Goal: Task Accomplishment & Management: Complete application form

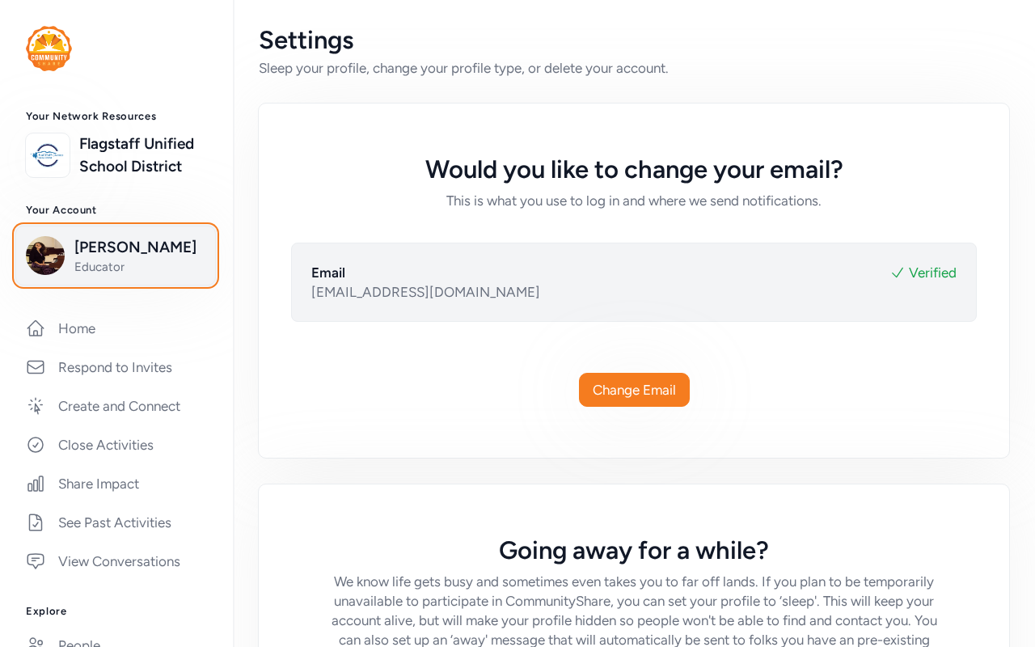
click at [44, 275] on img "button" at bounding box center [45, 255] width 39 height 39
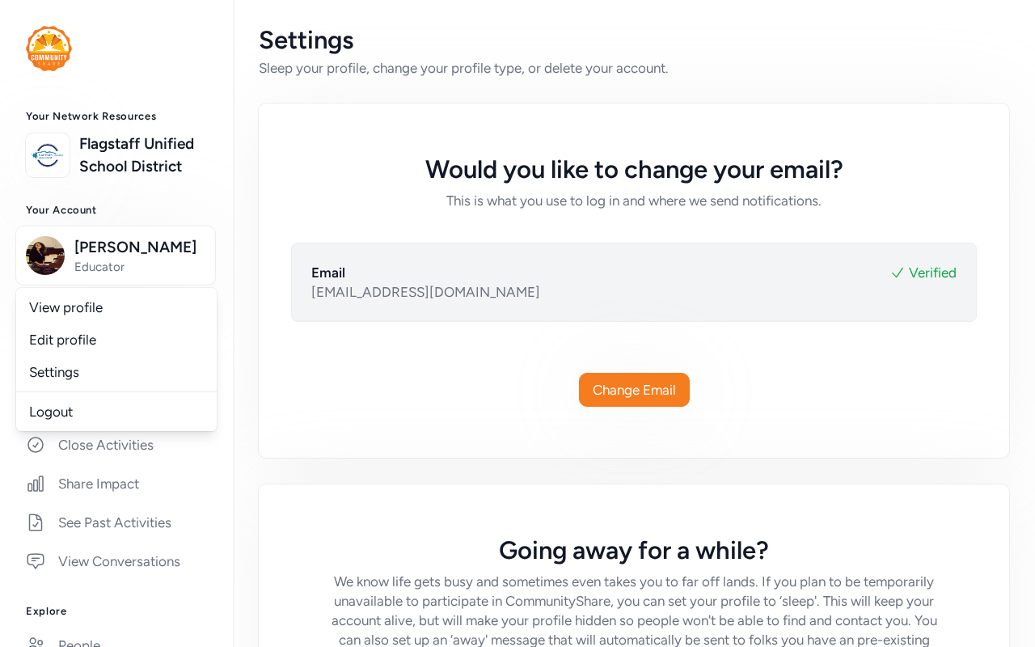
click at [0, 350] on div "Your Network Resources Flagstaff Unified School District Your Account [PERSON_N…" at bounding box center [116, 538] width 233 height 856
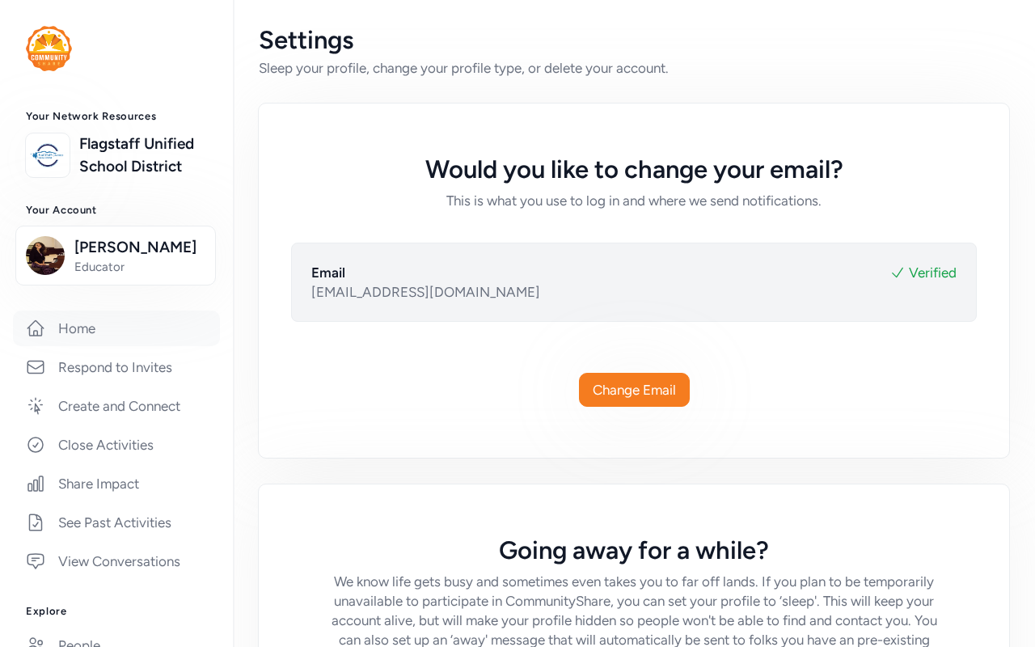
click at [72, 346] on link "Home" at bounding box center [116, 329] width 207 height 36
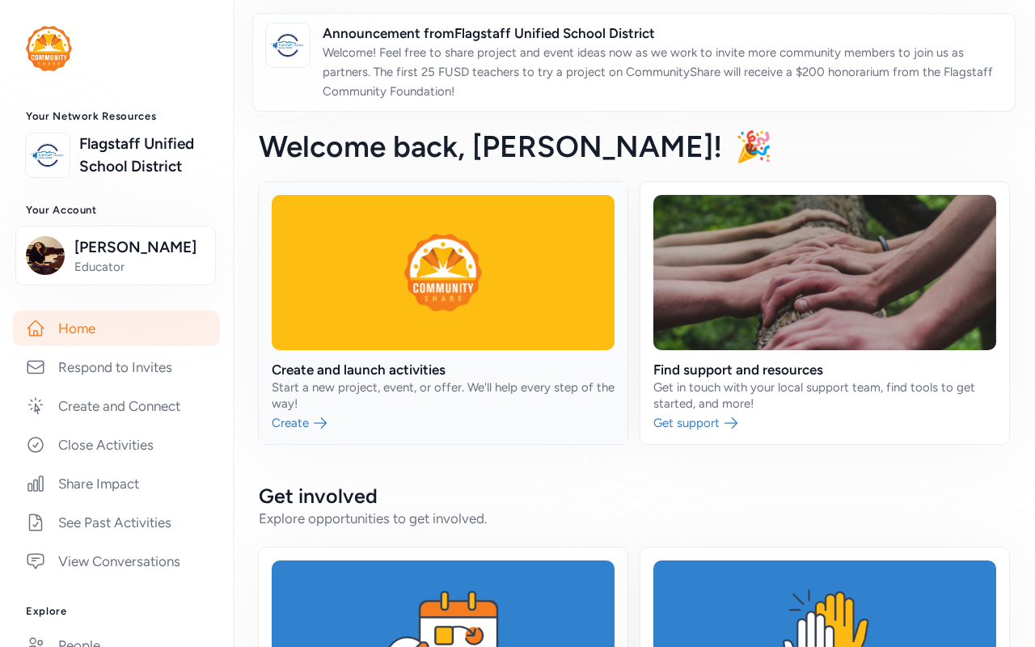
click at [390, 378] on link at bounding box center [443, 313] width 369 height 262
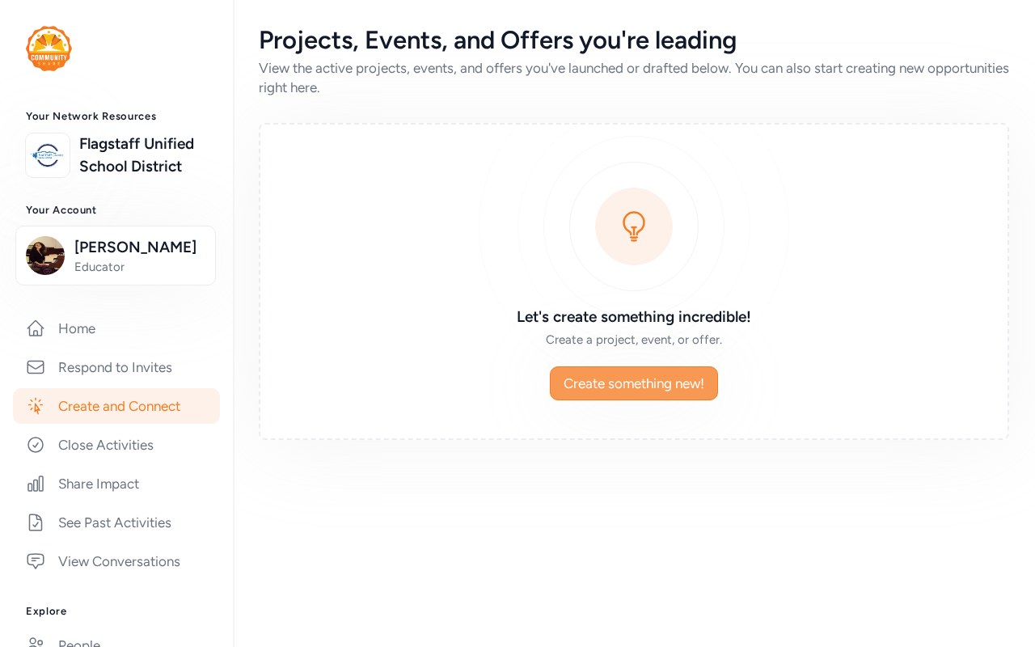
click at [635, 378] on span "Create something new!" at bounding box center [634, 383] width 141 height 19
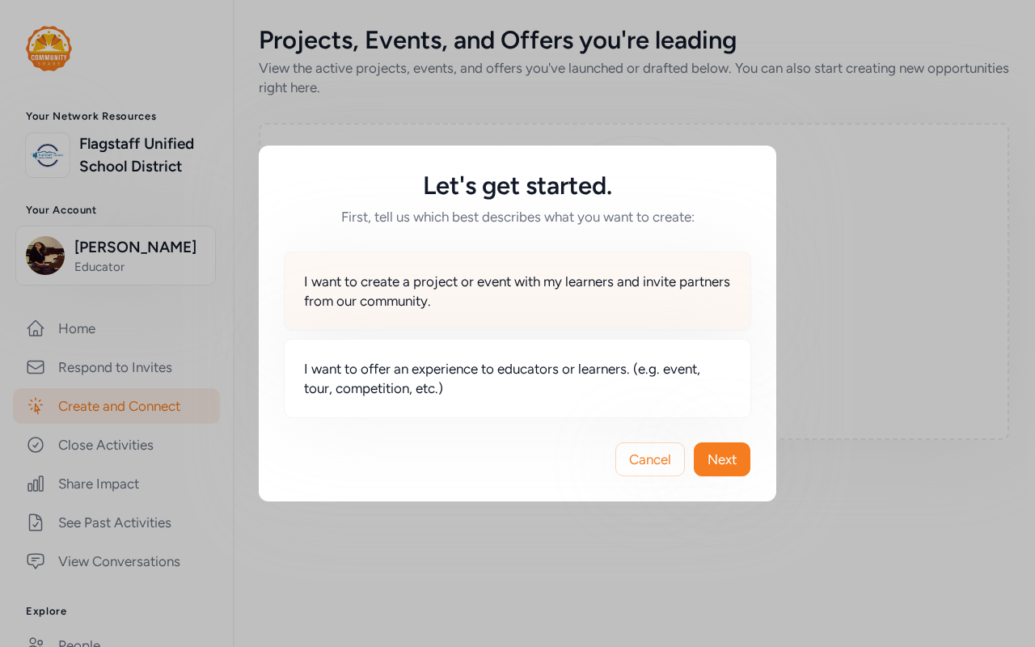
click at [543, 288] on span "I want to create a project or event with my learners and invite partners from o…" at bounding box center [517, 291] width 427 height 39
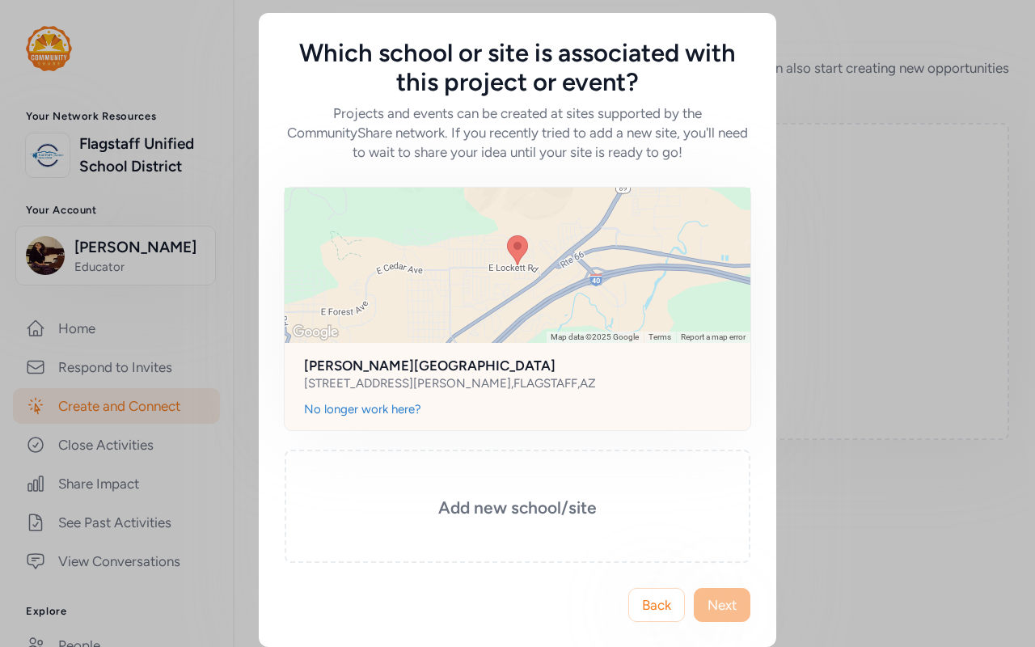
scroll to position [129, 0]
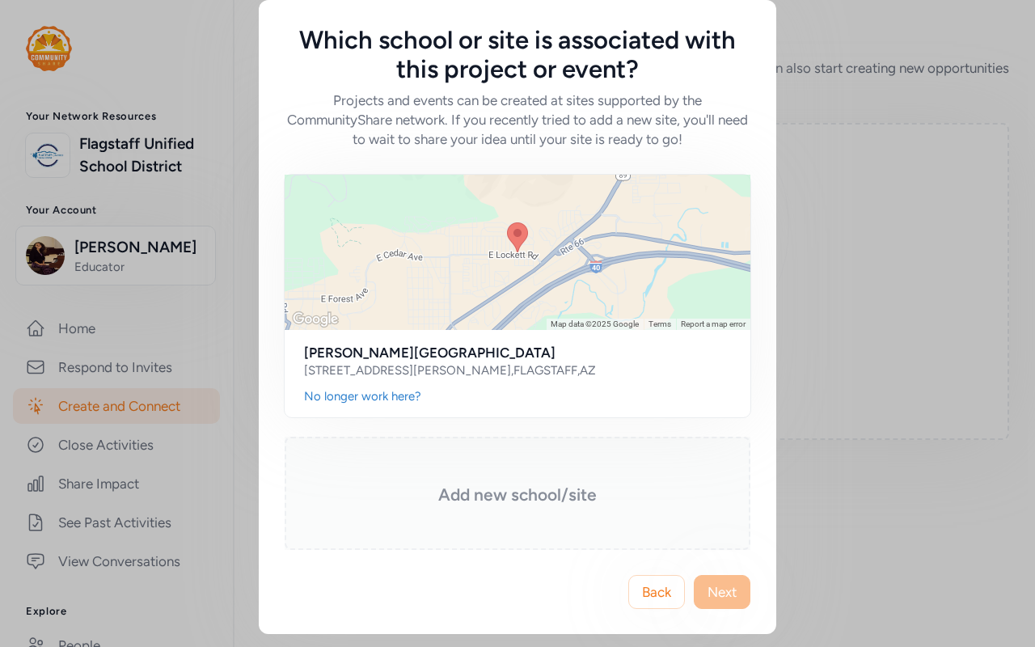
click at [517, 378] on h3 "Add new school/site" at bounding box center [517, 495] width 385 height 23
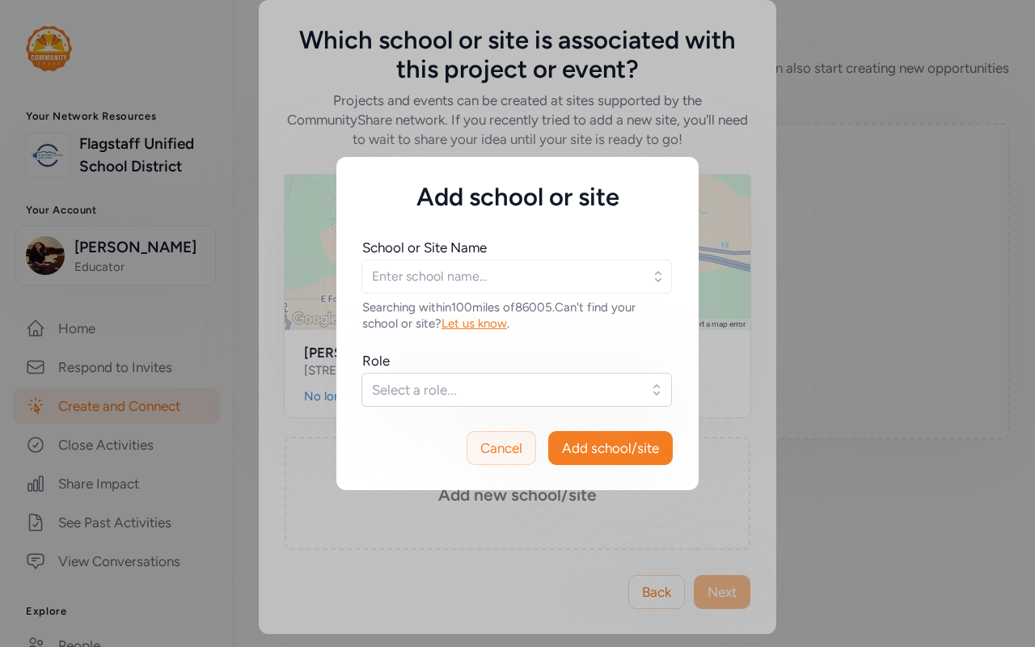
click at [518, 378] on span "Cancel" at bounding box center [501, 447] width 42 height 19
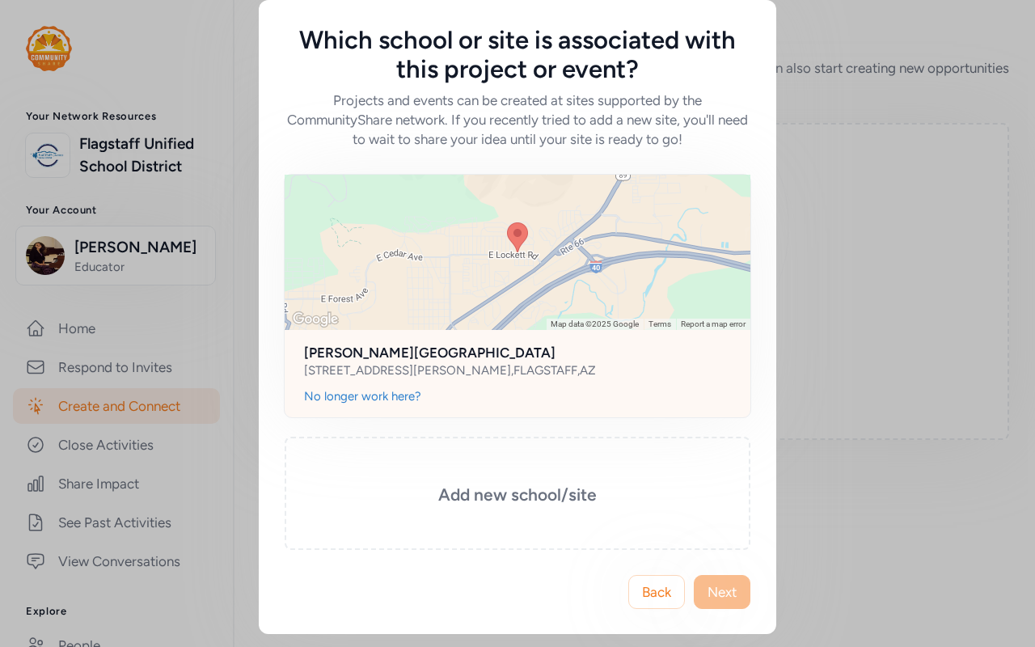
scroll to position [6, 0]
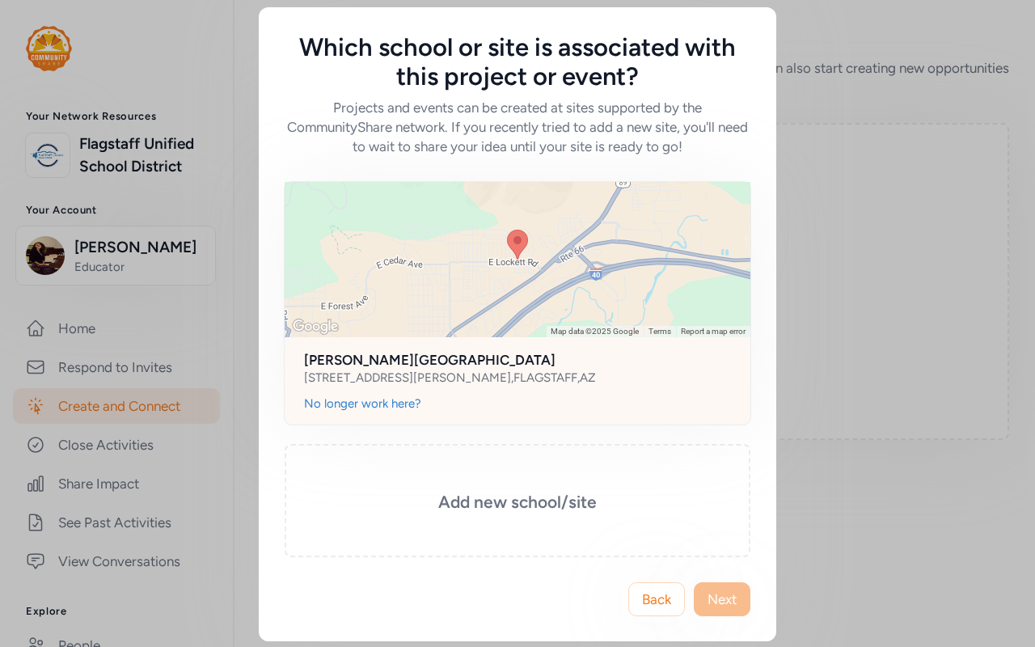
click at [607, 378] on div "[PERSON_NAME][GEOGRAPHIC_DATA] [STREET_ADDRESS][PERSON_NAME]" at bounding box center [518, 366] width 466 height 58
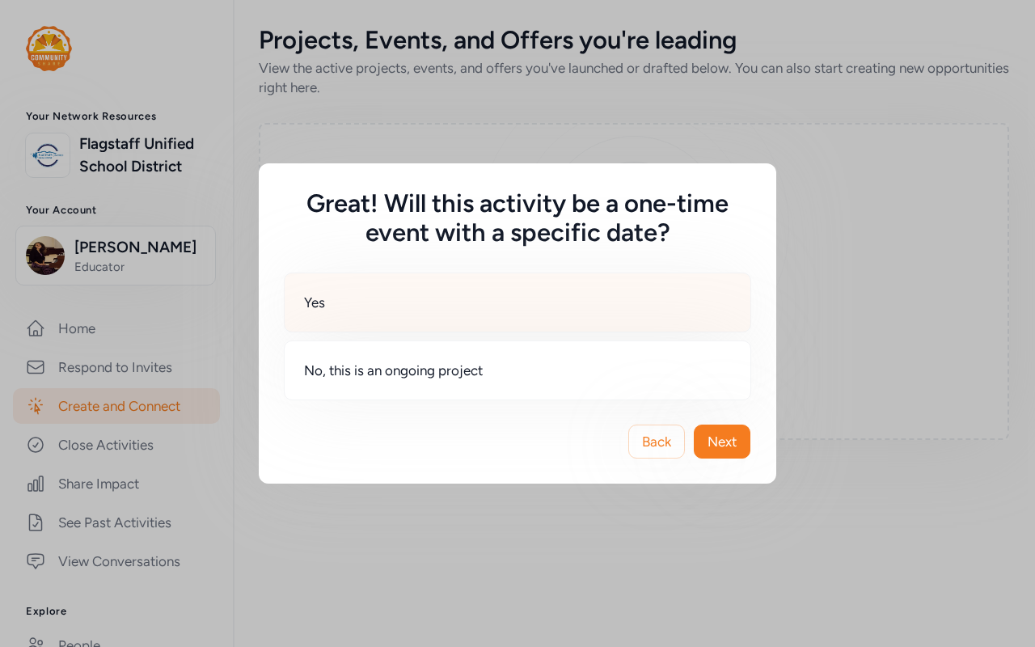
click at [624, 294] on div "Yes" at bounding box center [517, 303] width 467 height 60
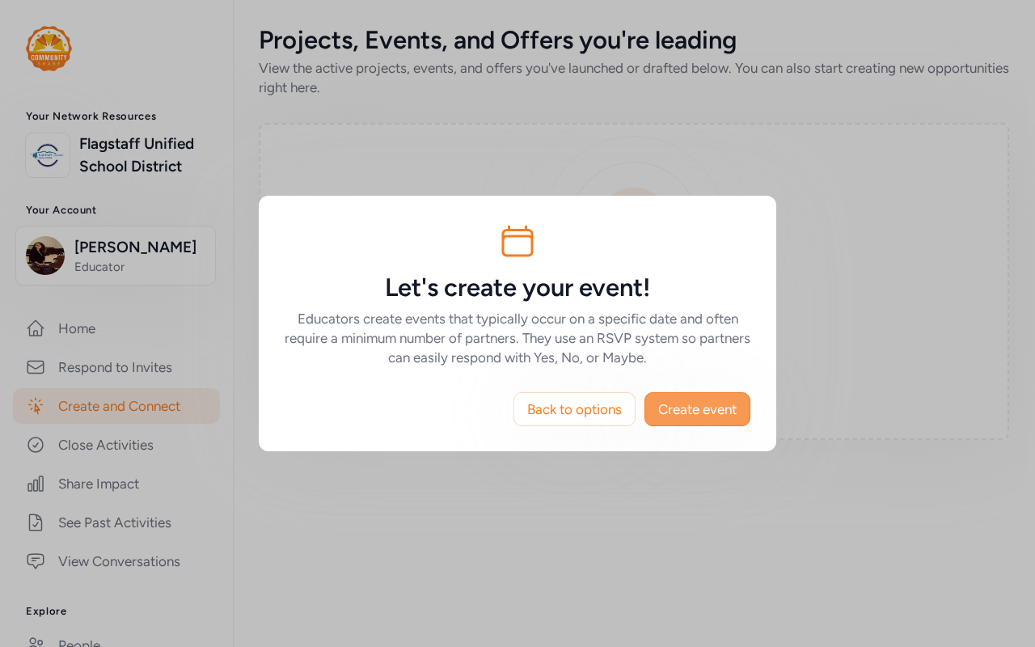
click at [687, 378] on span "Create event" at bounding box center [697, 408] width 78 height 19
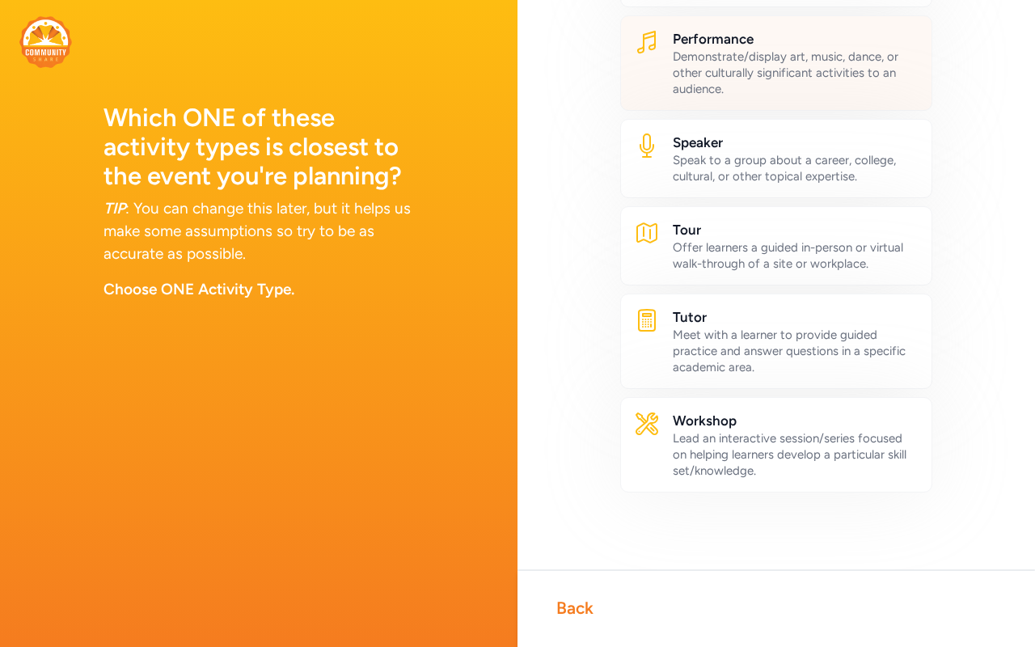
scroll to position [1043, 0]
click at [713, 97] on div "Demonstrate/display art, music, dance, or other culturally significant activiti…" at bounding box center [796, 73] width 246 height 49
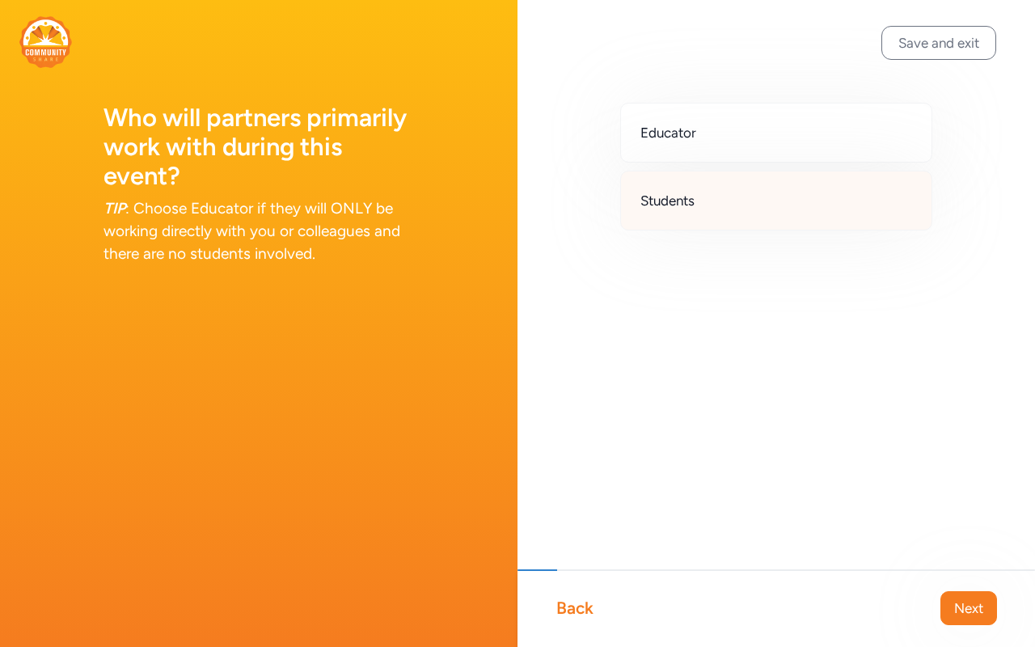
click at [713, 230] on div "Students" at bounding box center [776, 201] width 312 height 60
click at [713, 378] on button "Next" at bounding box center [968, 608] width 57 height 34
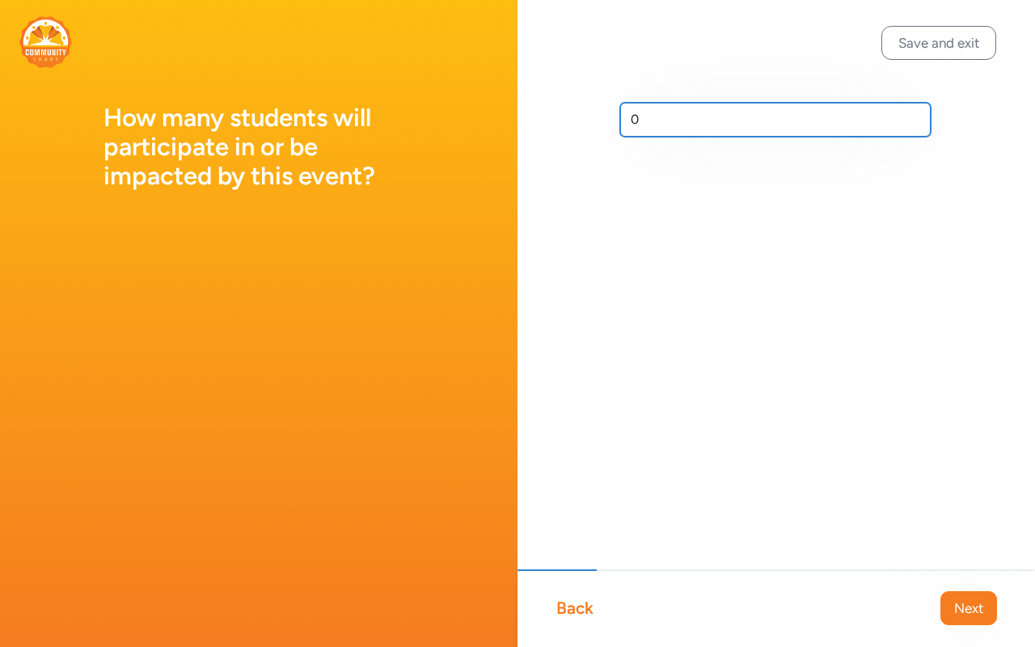
drag, startPoint x: 699, startPoint y: 140, endPoint x: 615, endPoint y: 140, distance: 84.9
click at [615, 140] on div "0" at bounding box center [777, 145] width 518 height 291
type input "300"
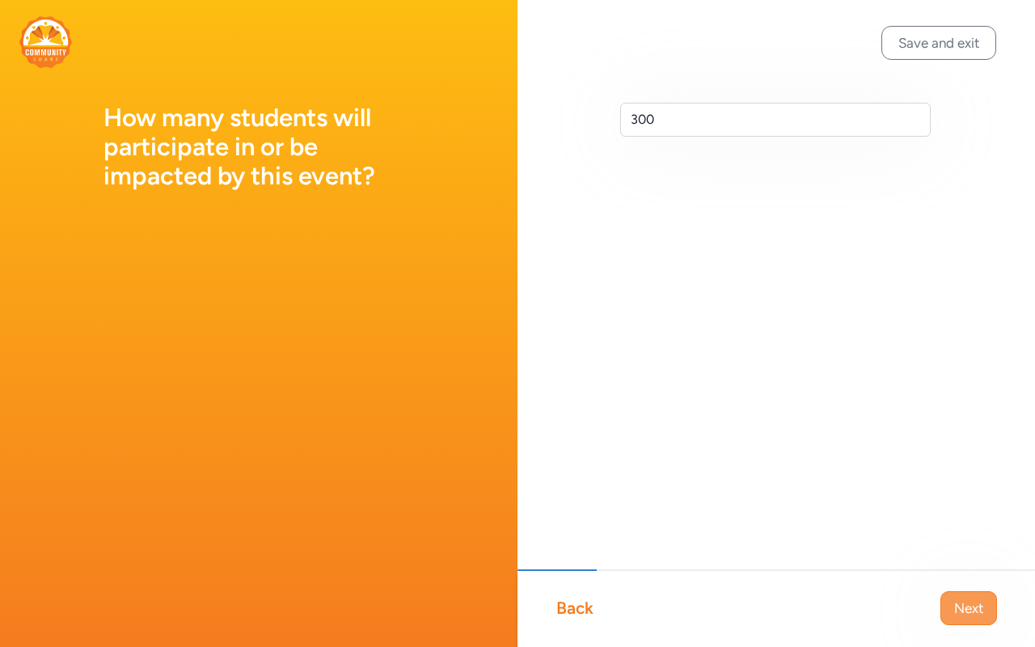
click at [713, 378] on span "Next" at bounding box center [968, 607] width 29 height 19
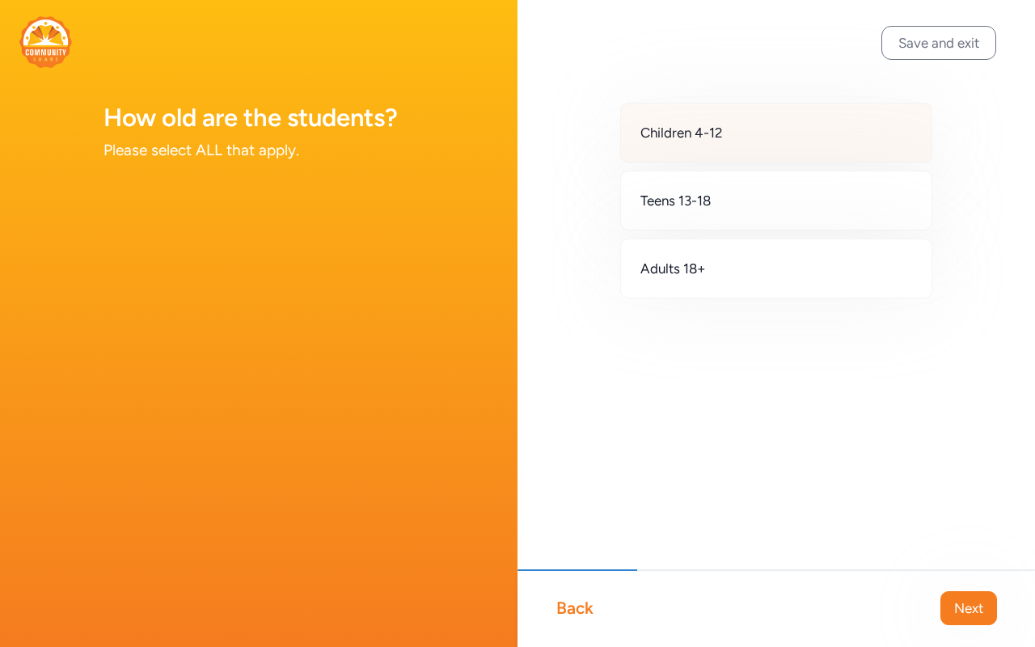
click at [713, 163] on div "Children 4-12" at bounding box center [776, 133] width 312 height 60
click at [713, 378] on span "Next" at bounding box center [968, 607] width 29 height 19
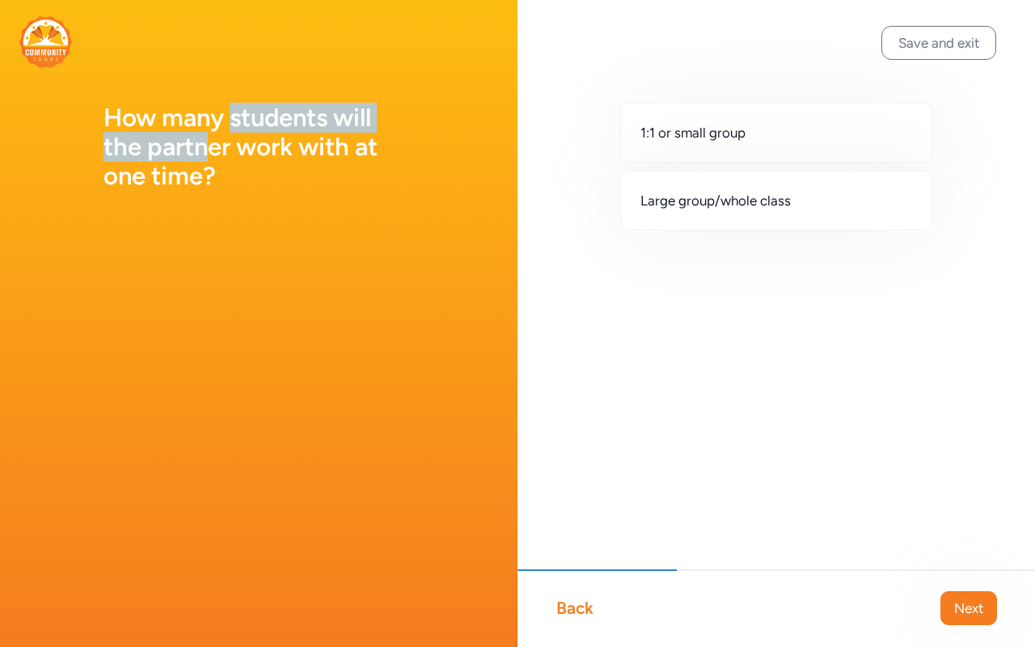
drag, startPoint x: 262, startPoint y: 144, endPoint x: 281, endPoint y: 164, distance: 28.0
click at [281, 164] on h1 "How many students will the partner work with at one time?" at bounding box center [259, 147] width 311 height 87
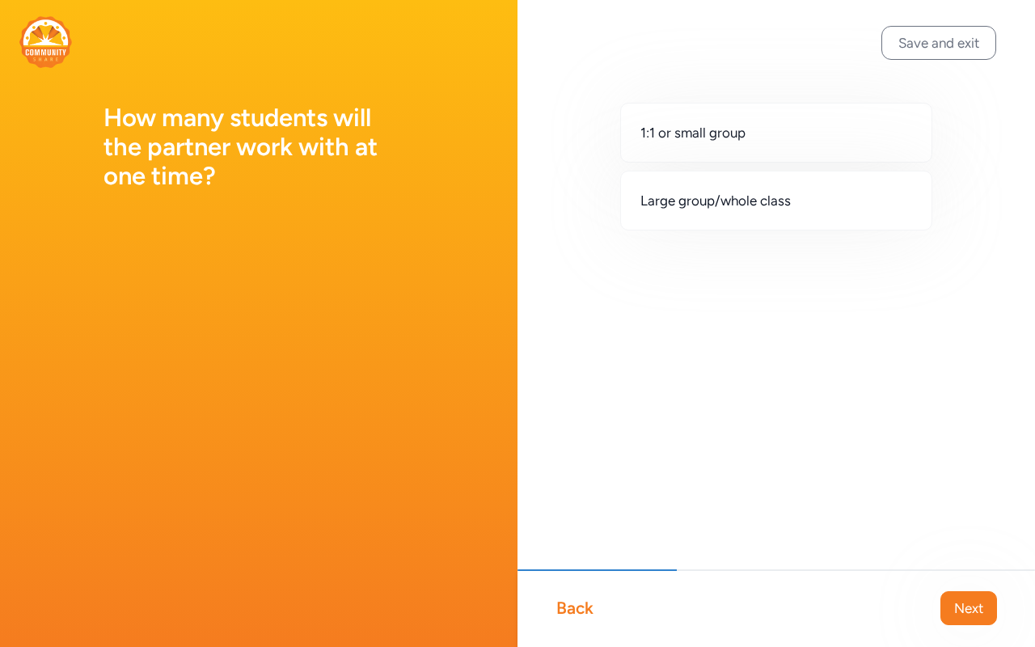
click at [273, 164] on h1 "How many students will the partner work with at one time?" at bounding box center [259, 147] width 311 height 87
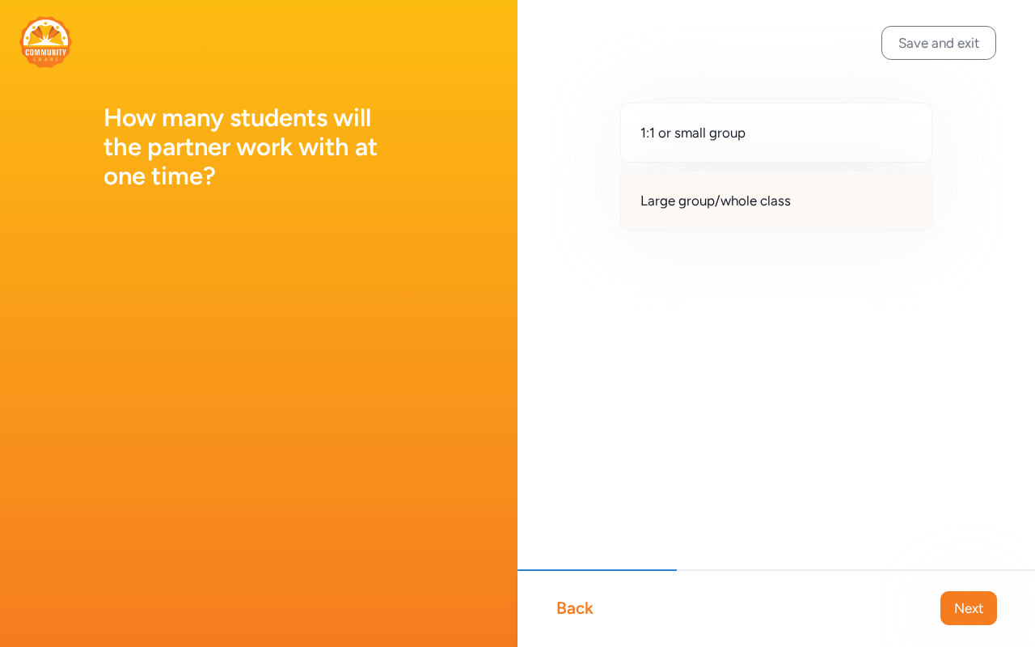
click at [713, 218] on div "Large group/whole class" at bounding box center [776, 201] width 312 height 60
click at [713, 378] on span "Next" at bounding box center [968, 607] width 29 height 19
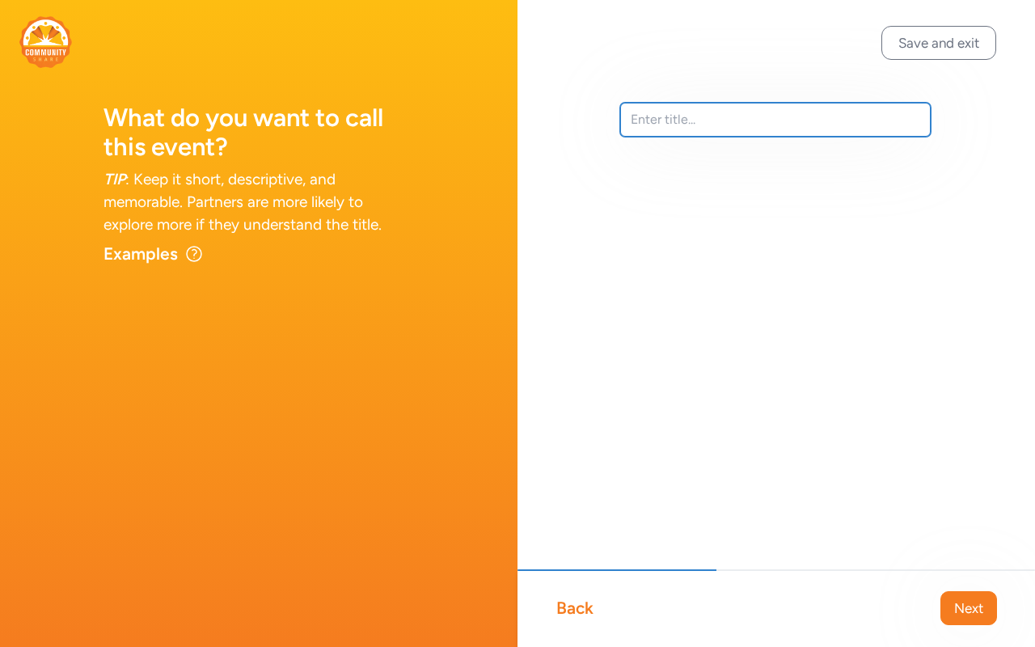
click at [713, 137] on input "text" at bounding box center [775, 120] width 311 height 34
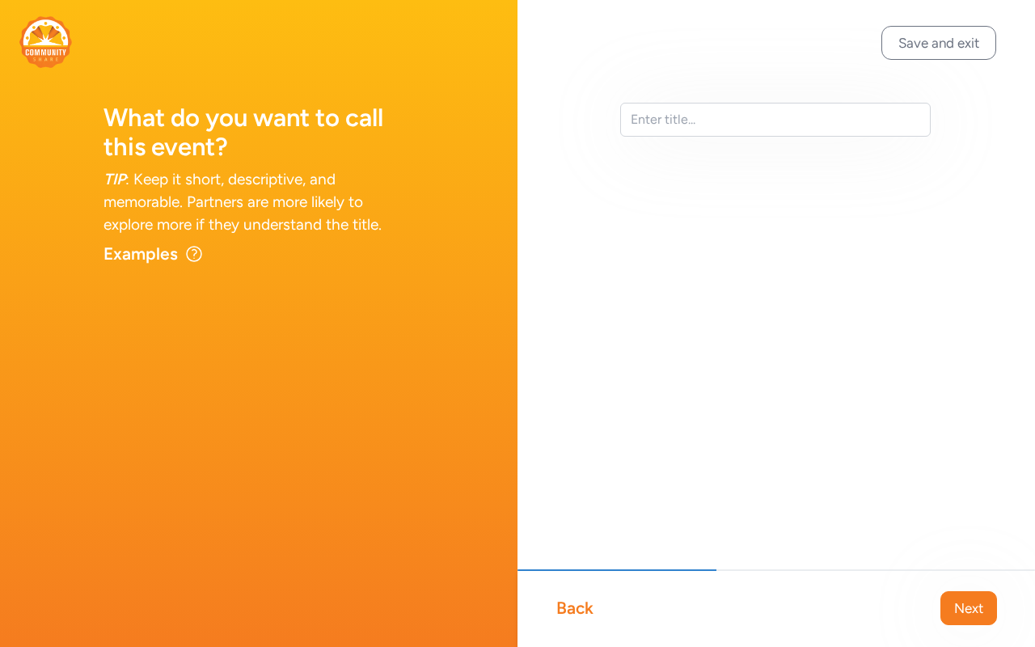
click at [713, 125] on div at bounding box center [777, 145] width 518 height 291
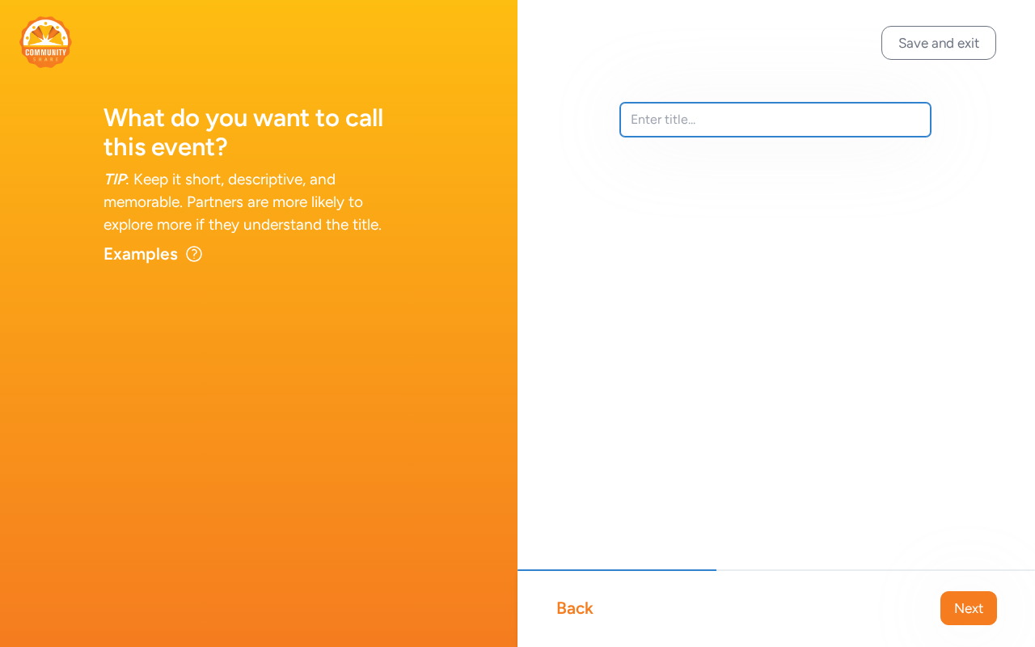
click at [713, 137] on input "text" at bounding box center [775, 120] width 311 height 34
type input "Family Heritage Night"
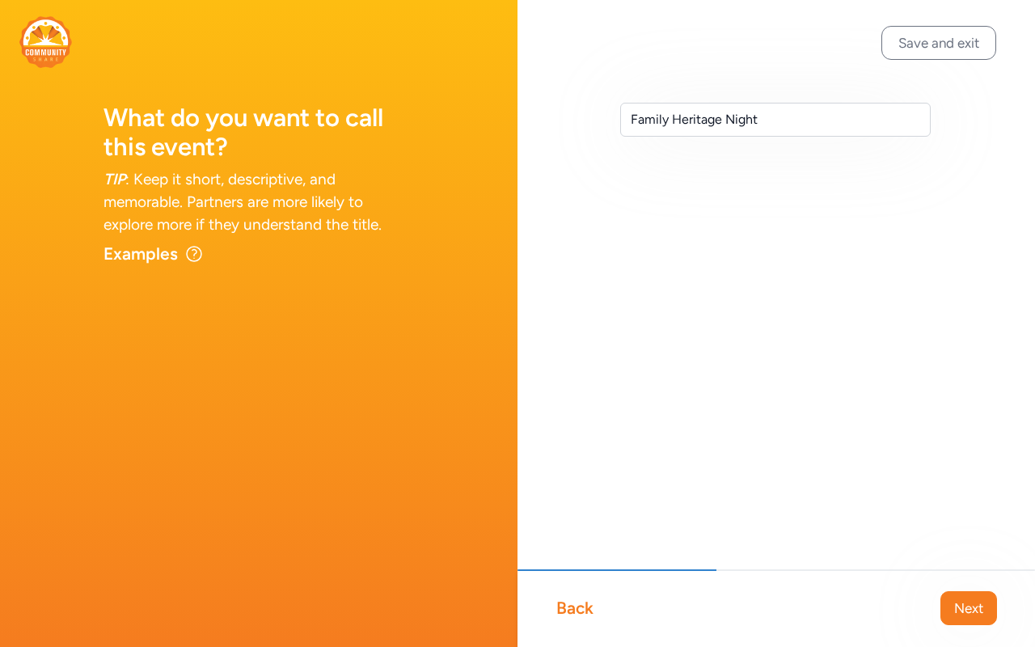
click at [713, 378] on div "Save and exit Back Next Family Heritage Night" at bounding box center [777, 323] width 518 height 647
click at [713, 378] on span "Next" at bounding box center [968, 607] width 29 height 19
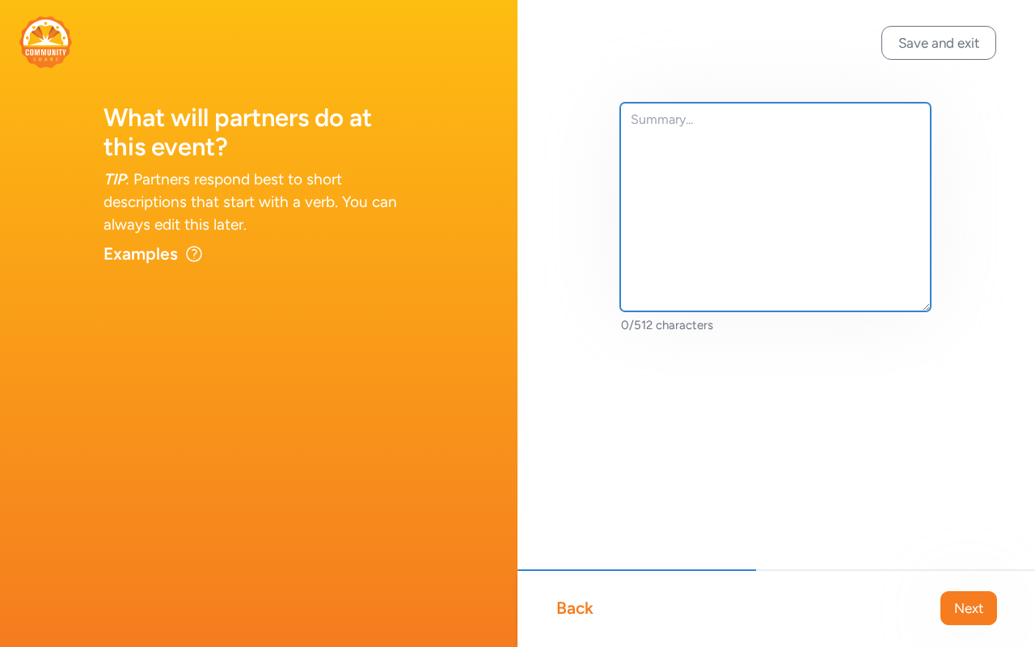
click at [713, 219] on textarea at bounding box center [775, 207] width 311 height 209
type textarea "I"
drag, startPoint x: 780, startPoint y: 170, endPoint x: 798, endPoint y: 228, distance: 60.9
click at [713, 221] on textarea "We are looking for performers or presenters to show a piece of cultural" at bounding box center [775, 207] width 311 height 209
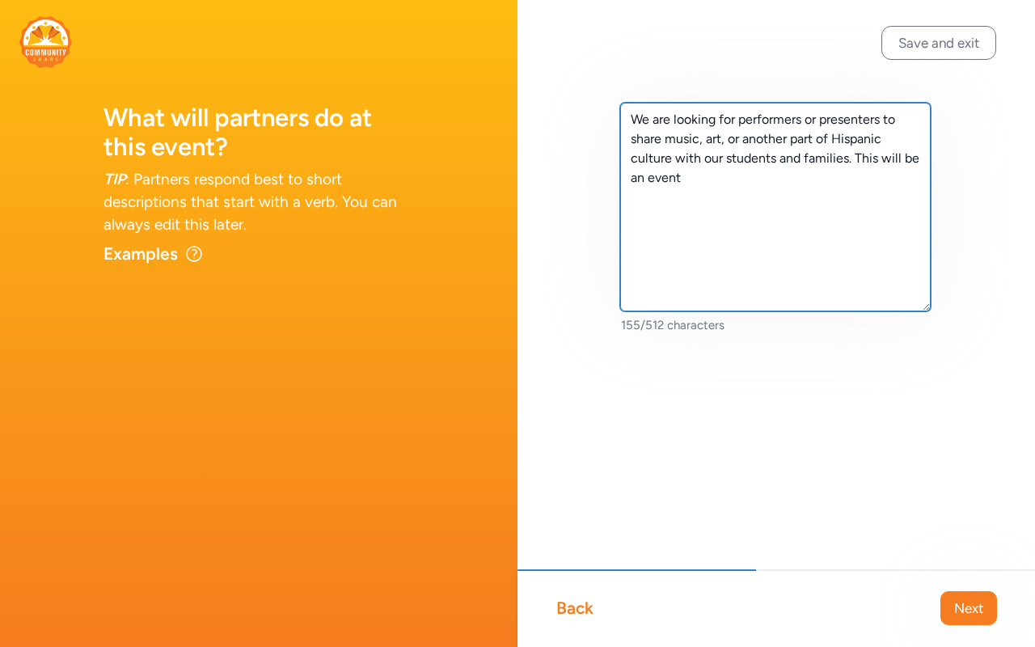
drag, startPoint x: 809, startPoint y: 247, endPoint x: 962, endPoint y: 247, distance: 152.8
click at [713, 247] on div "We are looking for performers or presenters to share music, art, or another par…" at bounding box center [777, 244] width 518 height 488
drag, startPoint x: 717, startPoint y: 246, endPoint x: 1034, endPoint y: 287, distance: 319.7
click at [713, 285] on div "We are looking for performers or presenters to share music, art, or another par…" at bounding box center [777, 244] width 518 height 488
click at [713, 283] on textarea "We are looking for performers or presenters to share music, art, or another par…" at bounding box center [775, 207] width 311 height 209
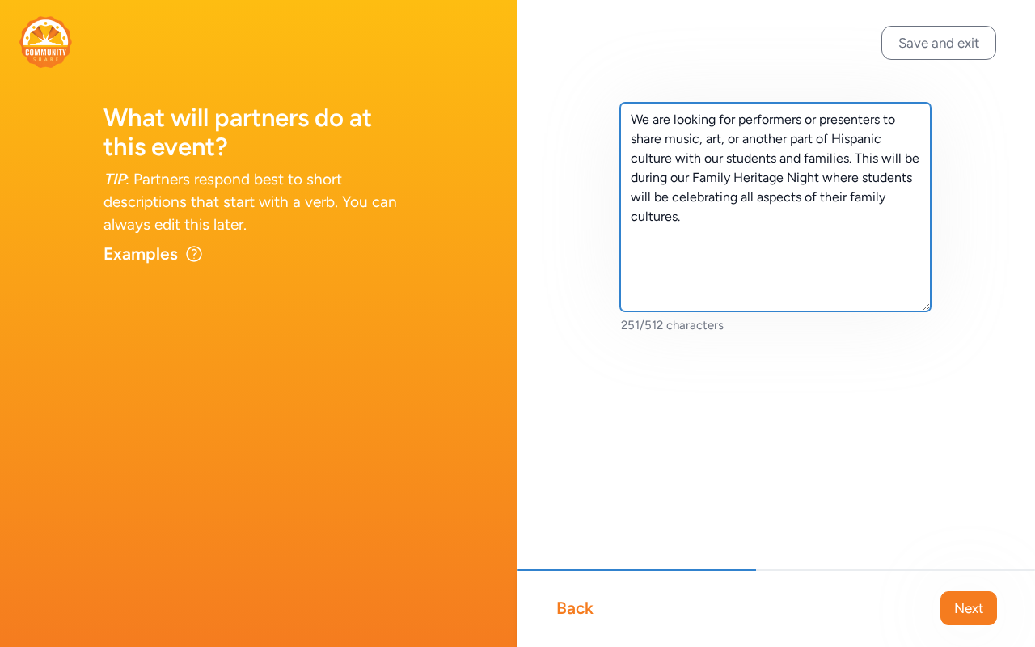
click at [713, 299] on textarea "We are looking for performers or presenters to share music, art, or another par…" at bounding box center [775, 207] width 311 height 209
drag, startPoint x: 739, startPoint y: 346, endPoint x: 873, endPoint y: 321, distance: 135.8
click at [713, 311] on textarea "We are looking for performers or presenters to share music, art, or another par…" at bounding box center [775, 207] width 311 height 209
click at [713, 150] on textarea "We are looking for performers or presenters to share music, art, or another par…" at bounding box center [775, 207] width 311 height 209
click at [713, 158] on textarea "We are looking for performers or presenters to share music, art, or another par…" at bounding box center [775, 207] width 311 height 209
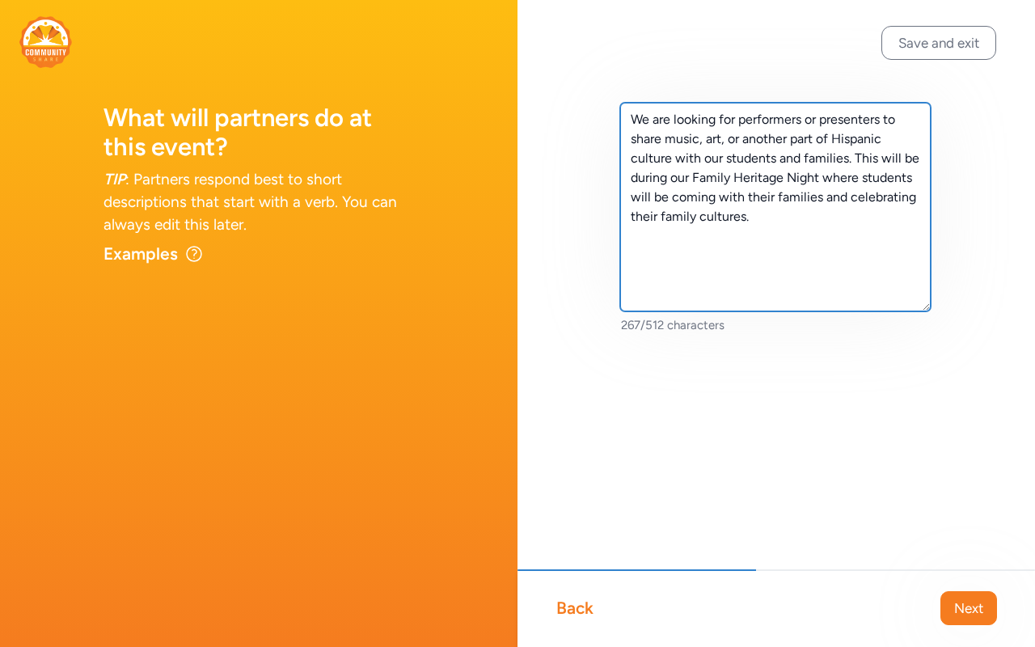
click at [713, 154] on textarea "We are looking for performers or presenters to share music, art, or another par…" at bounding box center [775, 207] width 311 height 209
drag, startPoint x: 793, startPoint y: 201, endPoint x: 767, endPoint y: 200, distance: 26.7
click at [713, 200] on textarea "We are looking for performers or presenters to share music, art, or another par…" at bounding box center [775, 207] width 311 height 209
click at [688, 201] on textarea "We are looking for performers or presenters to share music, art, or another asp…" at bounding box center [775, 207] width 311 height 209
click at [713, 180] on textarea "We are looking for performers or presenters to share music, art, dance, or anot…" at bounding box center [775, 207] width 311 height 209
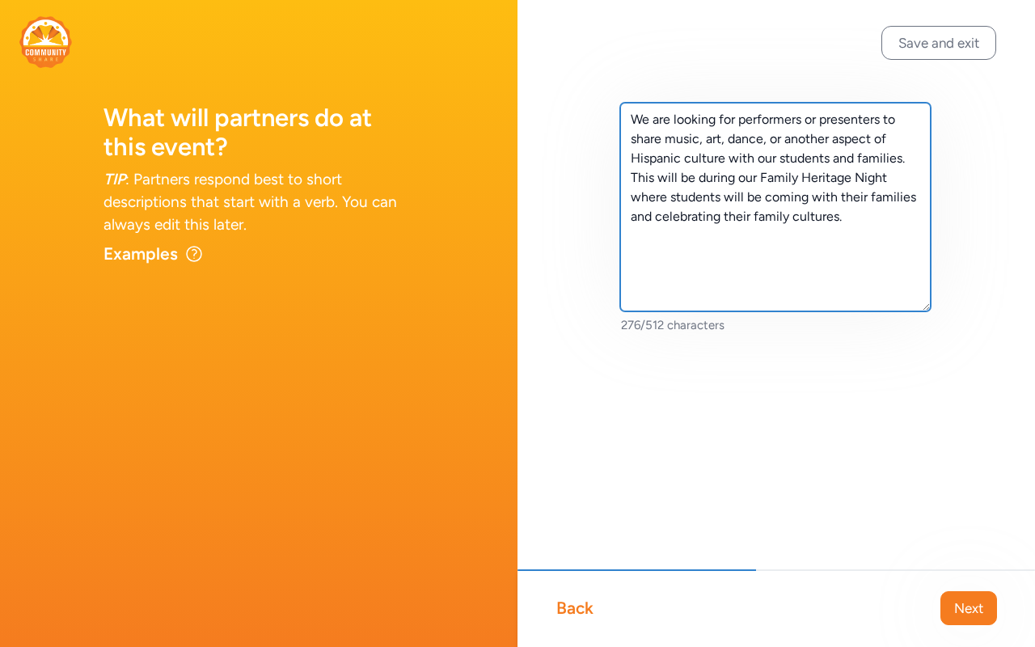
click at [713, 166] on textarea "We are looking for performers or presenters to share music, art, dance, or anot…" at bounding box center [775, 207] width 311 height 209
click at [713, 163] on textarea "We are looking for performers or presenters to share music, art, dance, or anot…" at bounding box center [775, 207] width 311 height 209
click at [713, 153] on textarea "We are looking for performers or presenters to share music, art, dance, or anot…" at bounding box center [775, 207] width 311 height 209
click at [713, 268] on textarea "We are looking for performers or presenters to share music, art, dance, or anot…" at bounding box center [775, 207] width 311 height 209
click at [713, 311] on textarea "We are looking for performers or presenters to share music, art, dance, or anot…" at bounding box center [775, 207] width 311 height 209
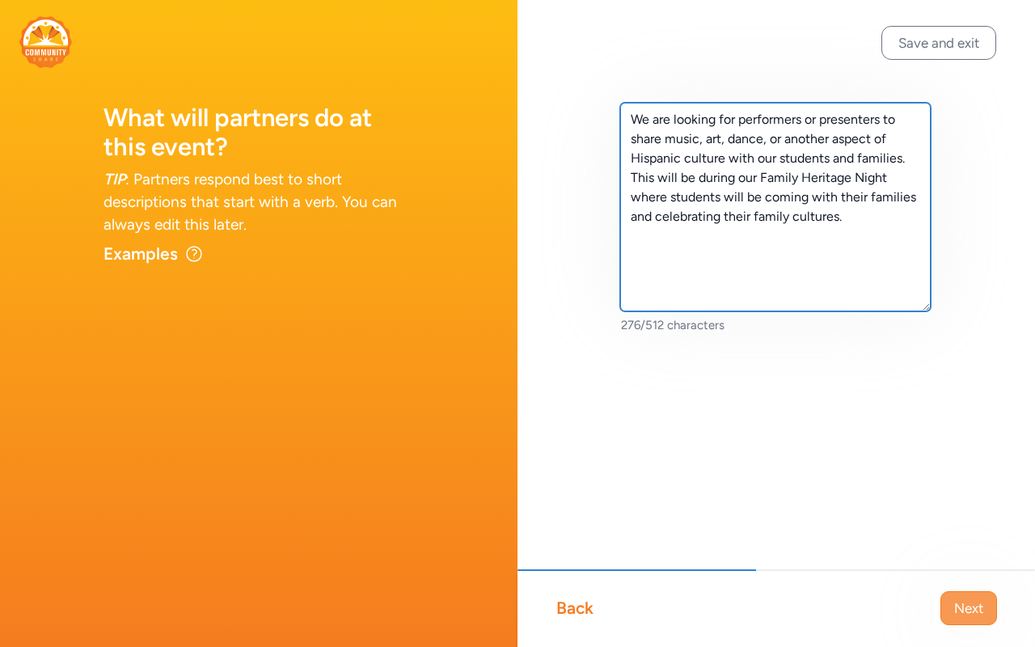
type textarea "We are looking for performers or presenters to share music, art, dance, or anot…"
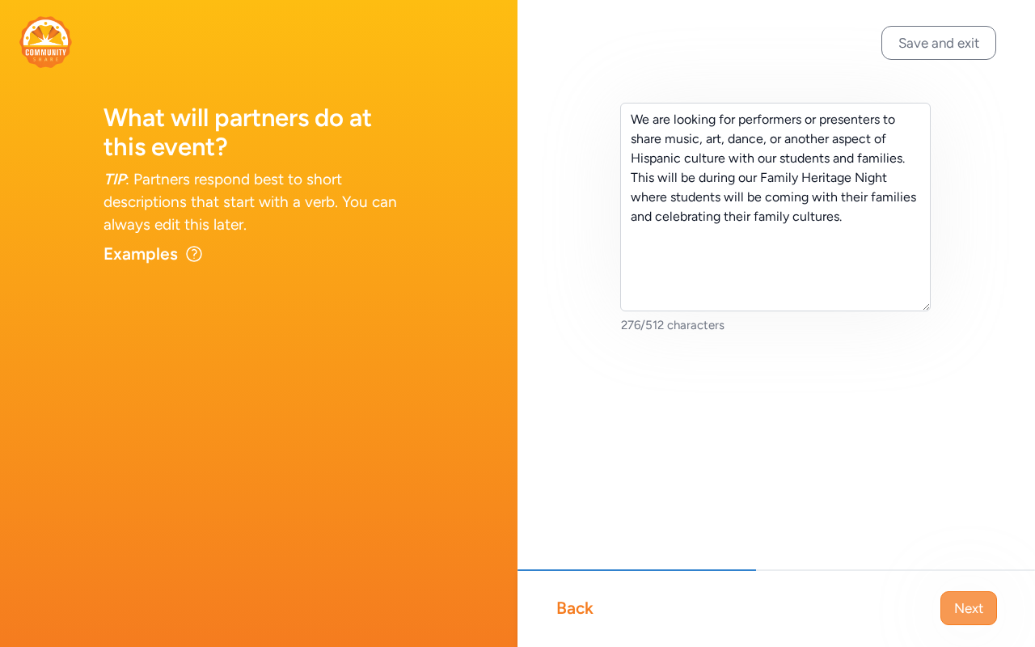
click at [713, 378] on button "Next" at bounding box center [968, 608] width 57 height 34
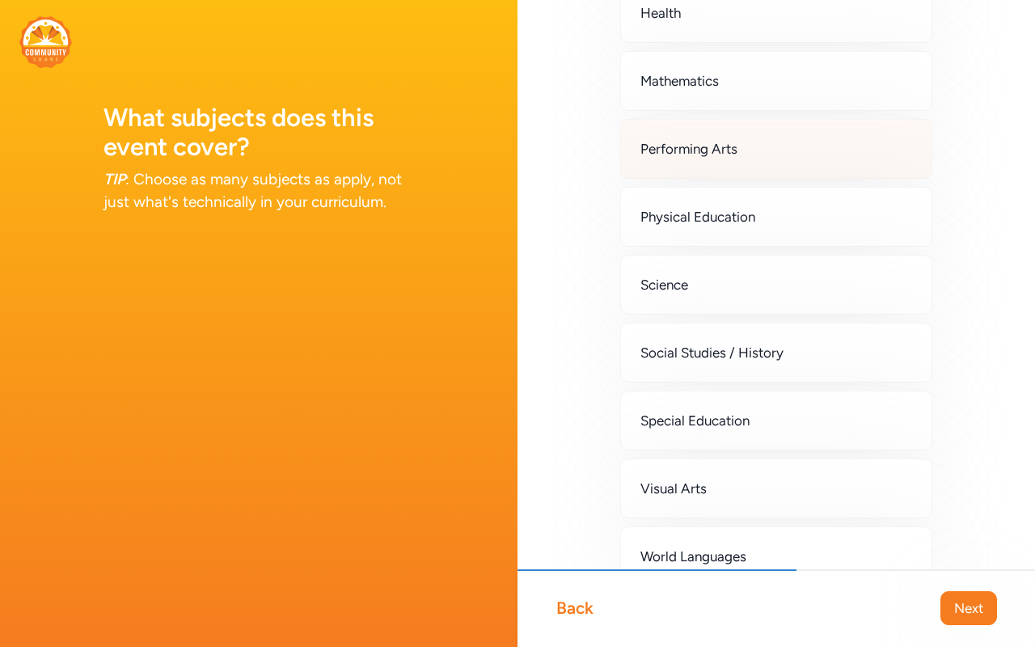
click at [713, 179] on div "Performing Arts" at bounding box center [776, 149] width 312 height 60
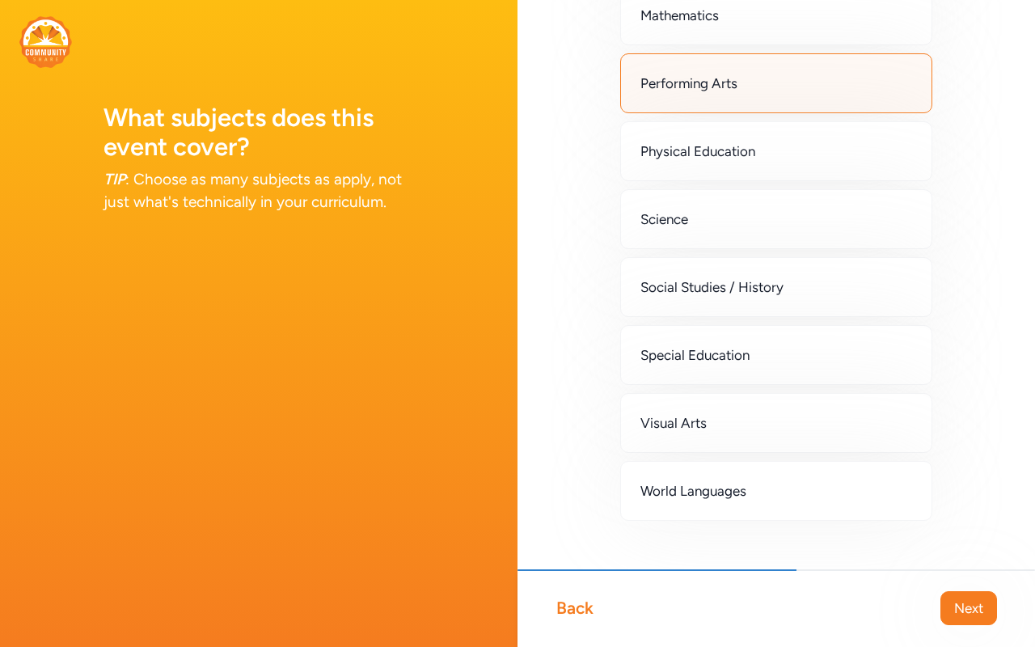
scroll to position [515, 0]
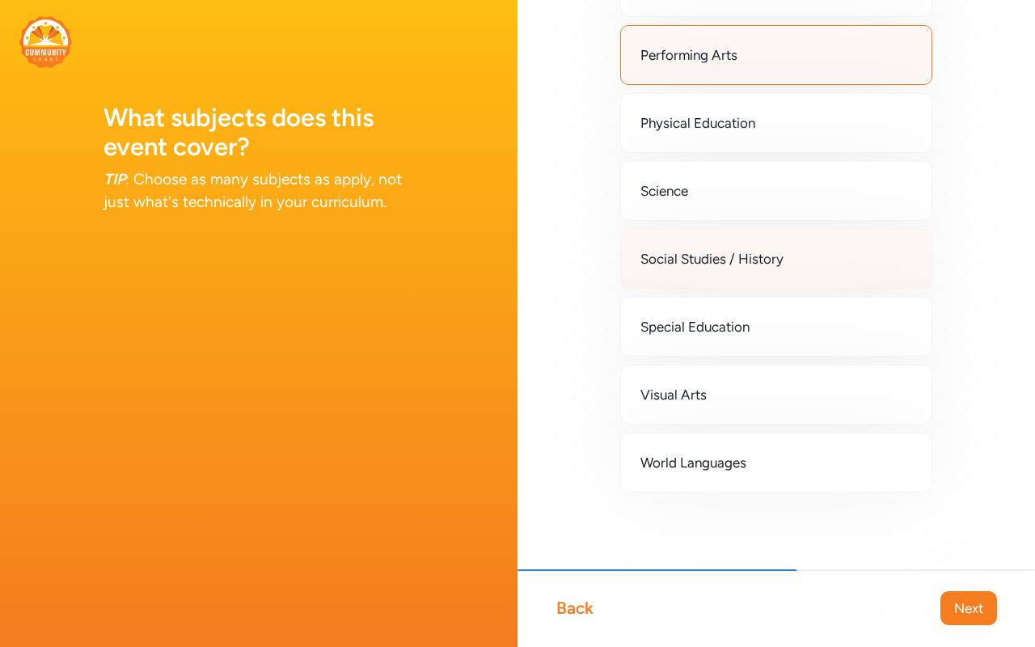
click at [713, 268] on span "Social Studies / History" at bounding box center [711, 258] width 143 height 19
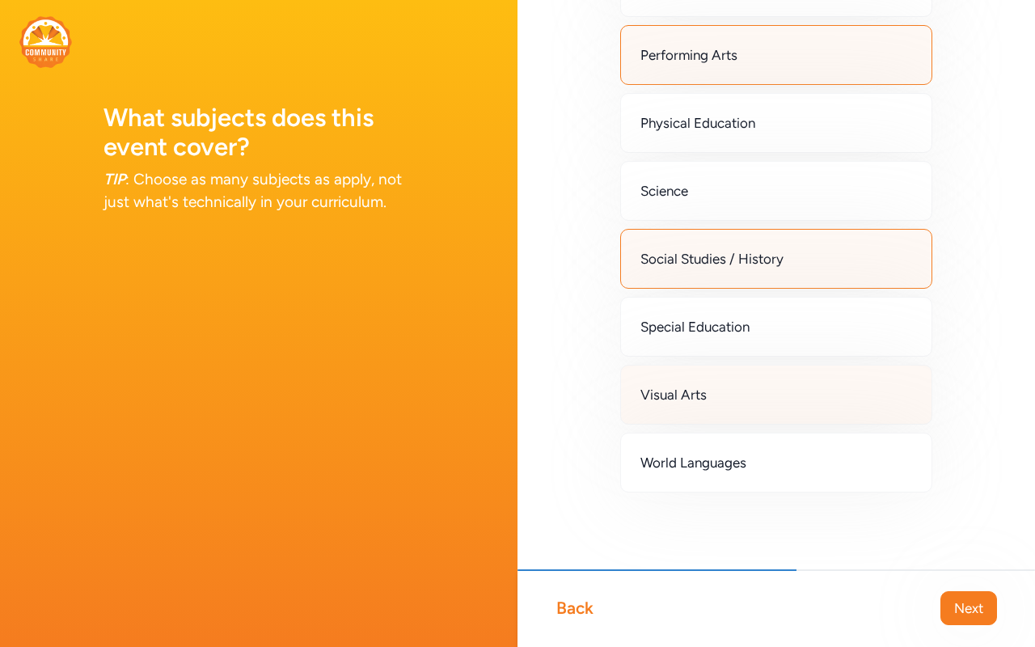
click at [713, 365] on div "Visual Arts" at bounding box center [776, 395] width 312 height 60
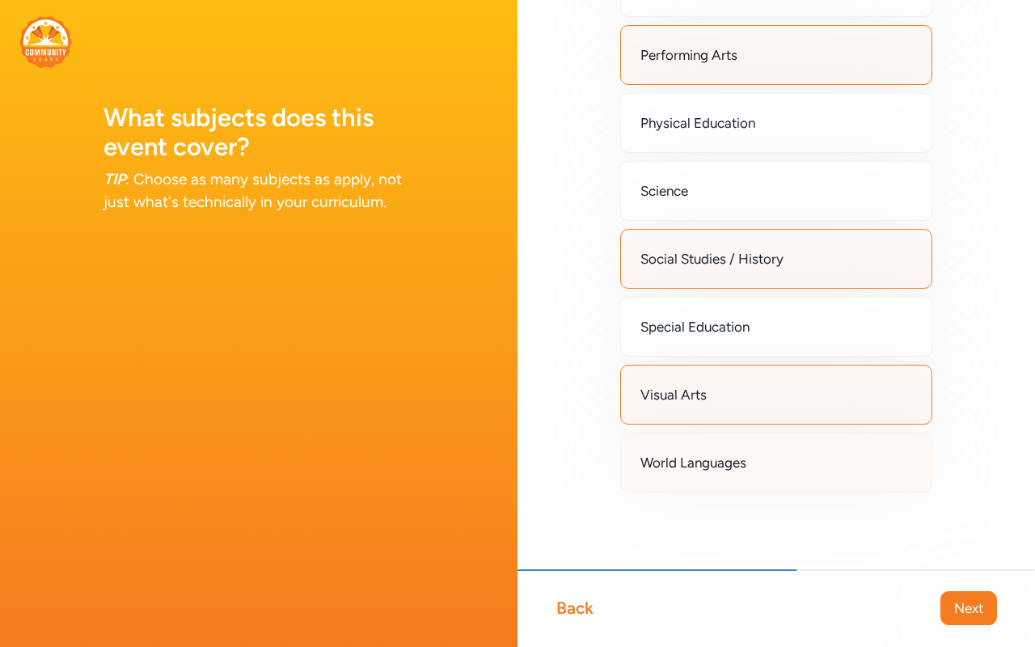
click at [713, 378] on span "World Languages" at bounding box center [693, 462] width 106 height 19
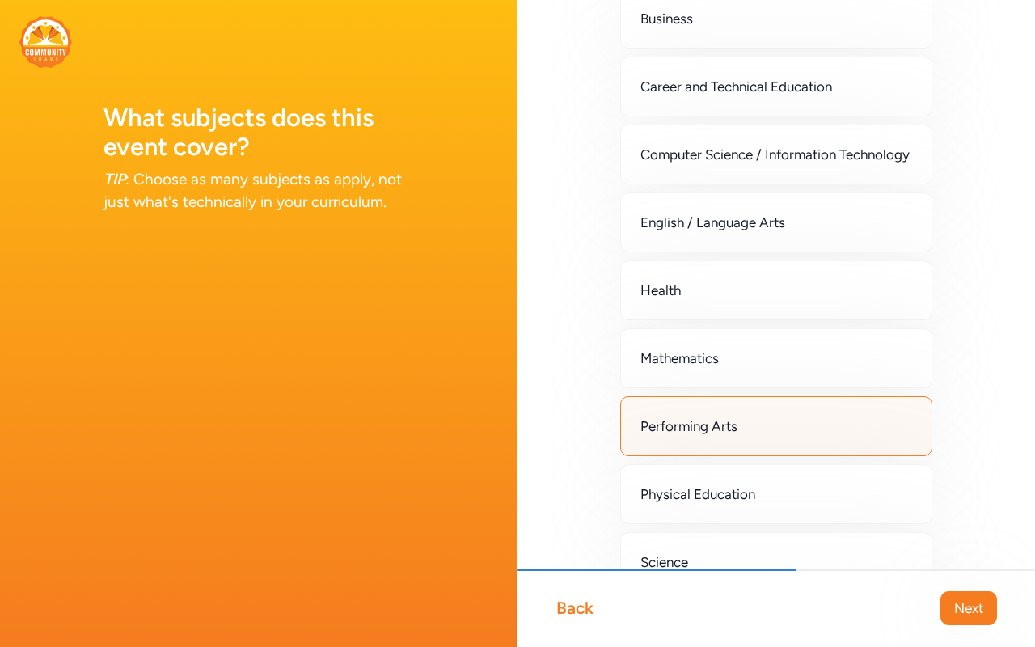
scroll to position [0, 0]
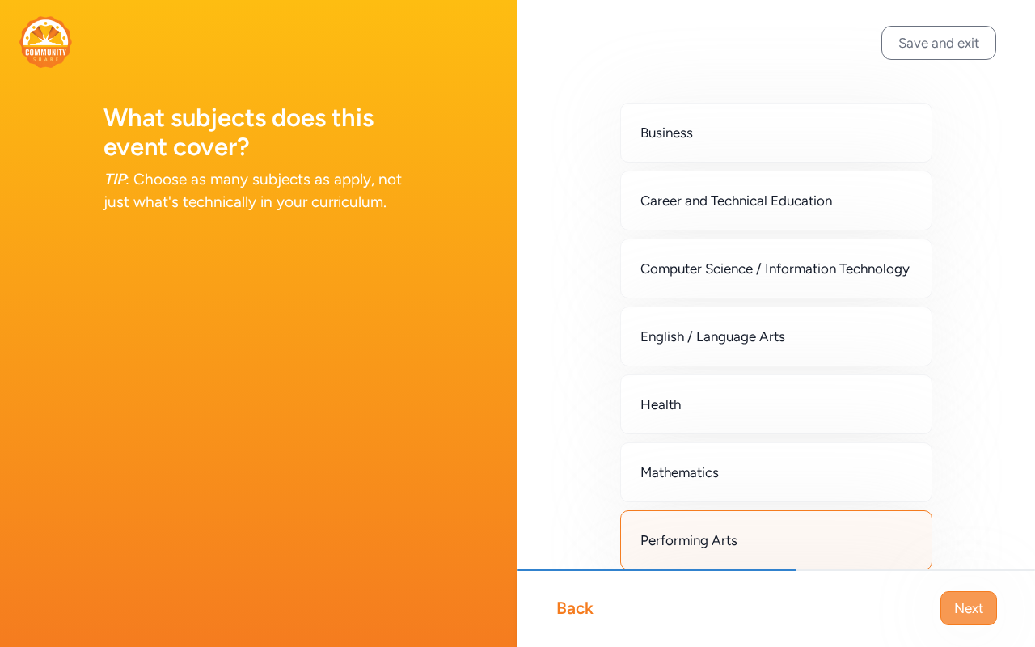
click at [713, 378] on span "Next" at bounding box center [968, 607] width 29 height 19
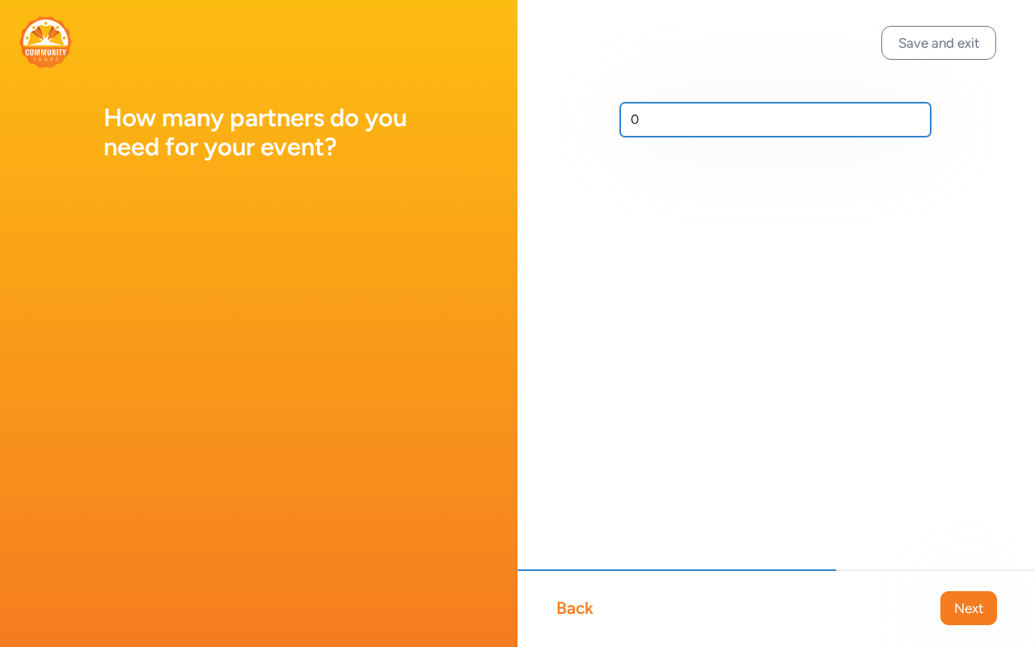
drag, startPoint x: 763, startPoint y: 158, endPoint x: 565, endPoint y: 158, distance: 198.1
click at [565, 158] on div "0" at bounding box center [777, 145] width 518 height 291
type input "3"
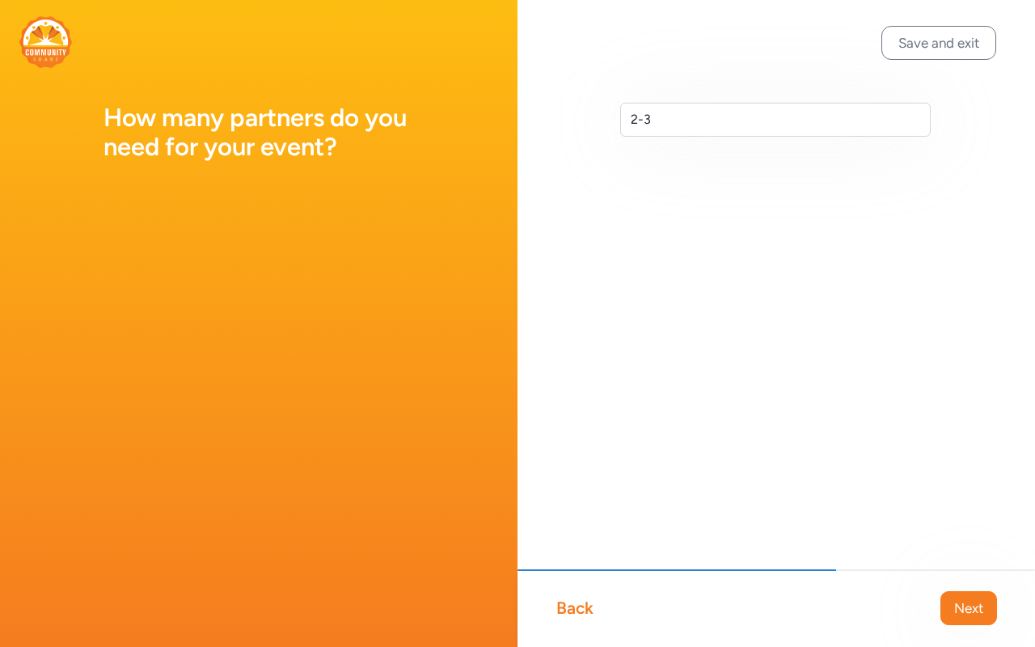
click at [713, 290] on div "2-3" at bounding box center [777, 145] width 518 height 291
click at [713, 378] on span "Next" at bounding box center [968, 607] width 29 height 19
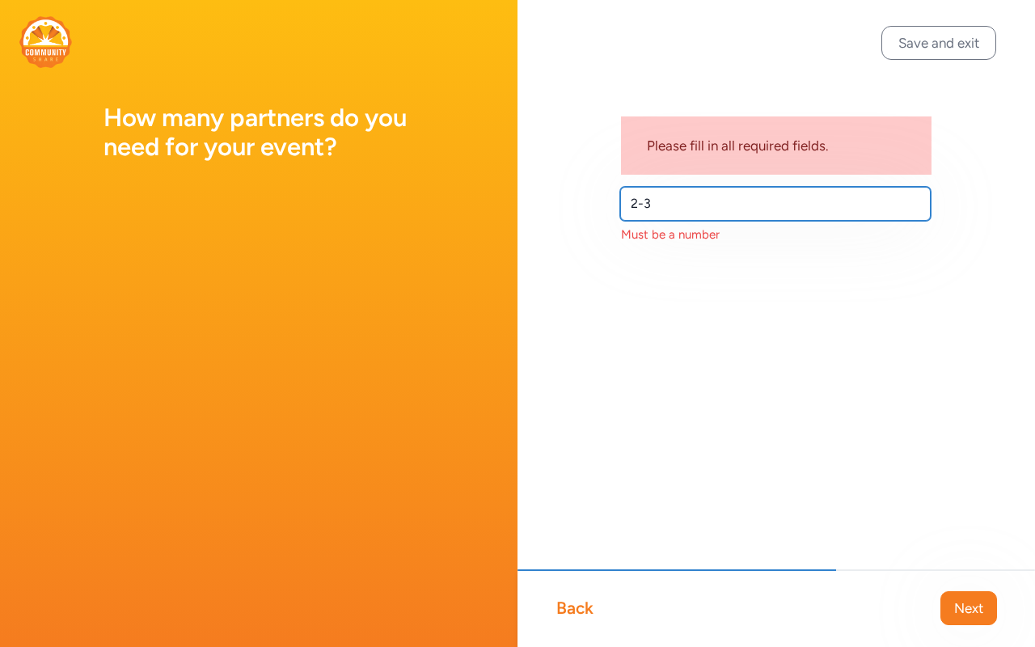
drag, startPoint x: 701, startPoint y: 249, endPoint x: 590, endPoint y: 249, distance: 110.8
click at [590, 249] on div "Please fill in all required fields. 2-3 Must be a number" at bounding box center [777, 199] width 518 height 398
type input "3"
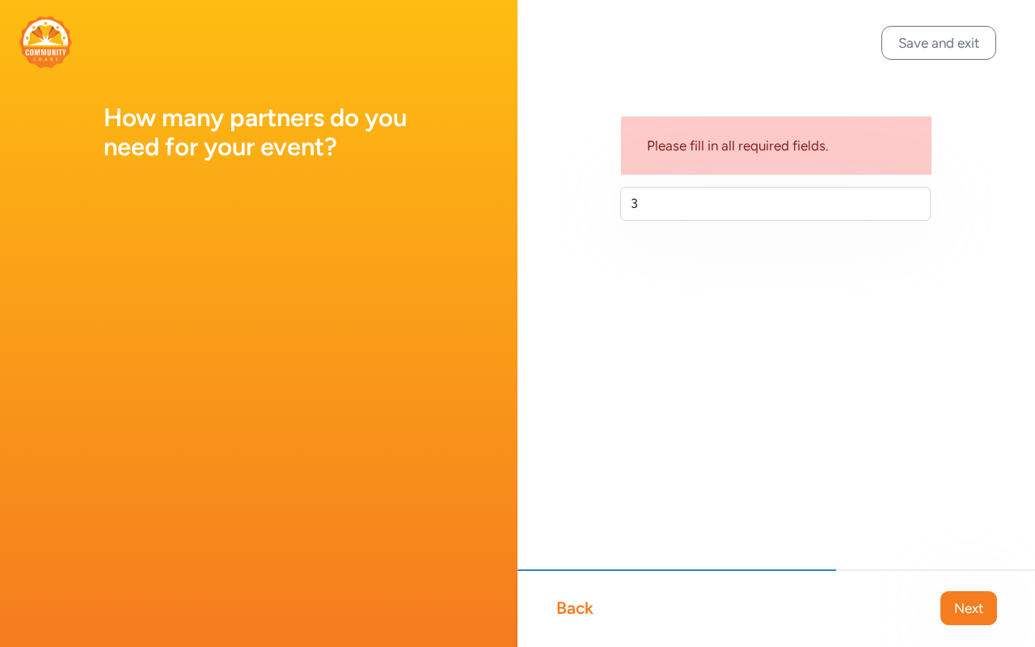
click at [713, 352] on div "Please fill in all required fields. 3" at bounding box center [777, 187] width 518 height 375
click at [713, 378] on span "Next" at bounding box center [968, 607] width 29 height 19
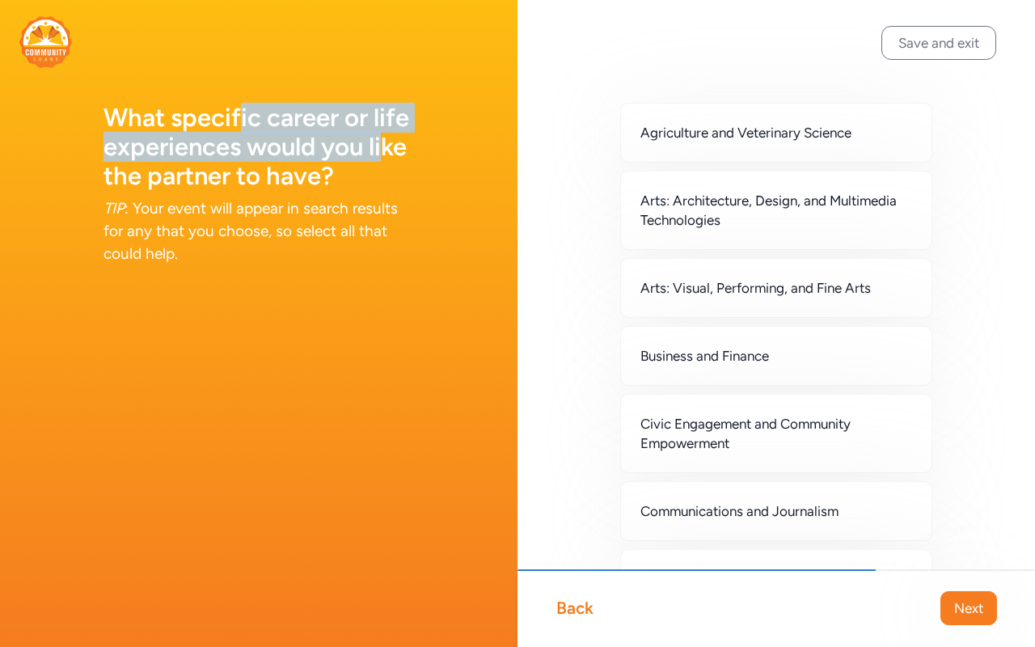
drag, startPoint x: 269, startPoint y: 137, endPoint x: 269, endPoint y: 207, distance: 69.5
click at [269, 191] on h1 "What specific career or life experiences would you like the partner to have?" at bounding box center [259, 147] width 311 height 87
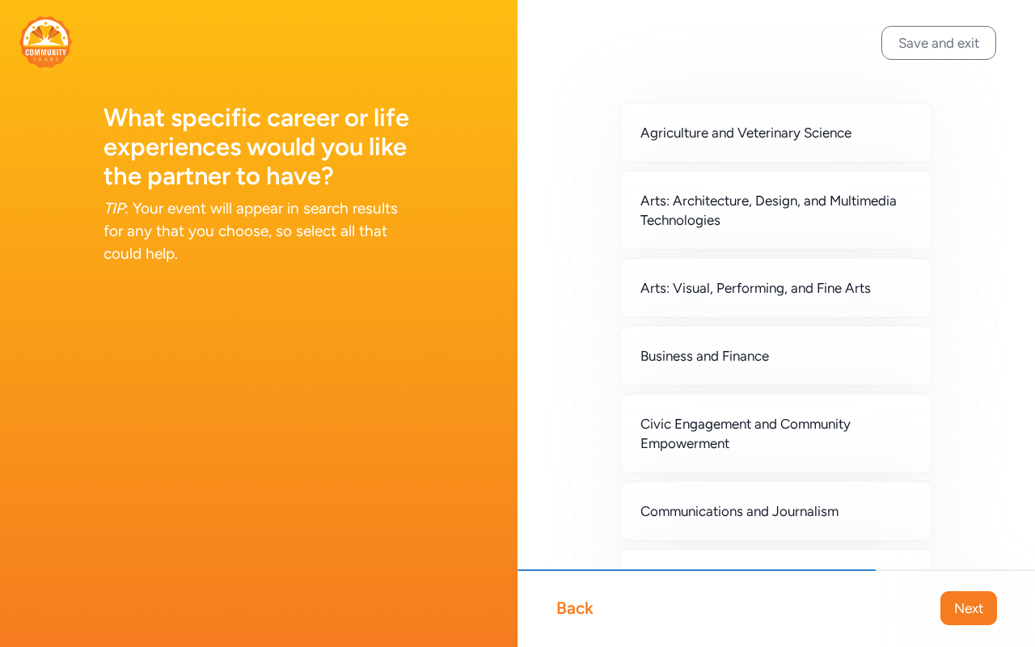
click at [309, 191] on h1 "What specific career or life experiences would you like the partner to have?" at bounding box center [259, 147] width 311 height 87
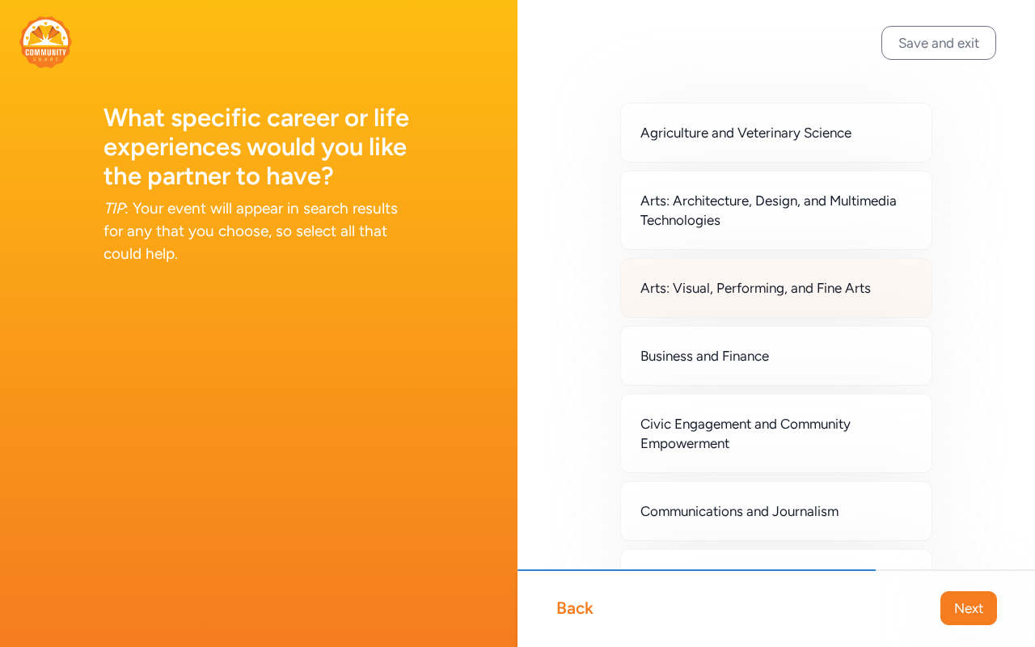
click at [713, 298] on span "Arts: Visual, Performing, and Fine Arts" at bounding box center [755, 287] width 230 height 19
click at [713, 250] on div "Arts: Architecture, Design, and Multimedia Technologies" at bounding box center [776, 210] width 312 height 79
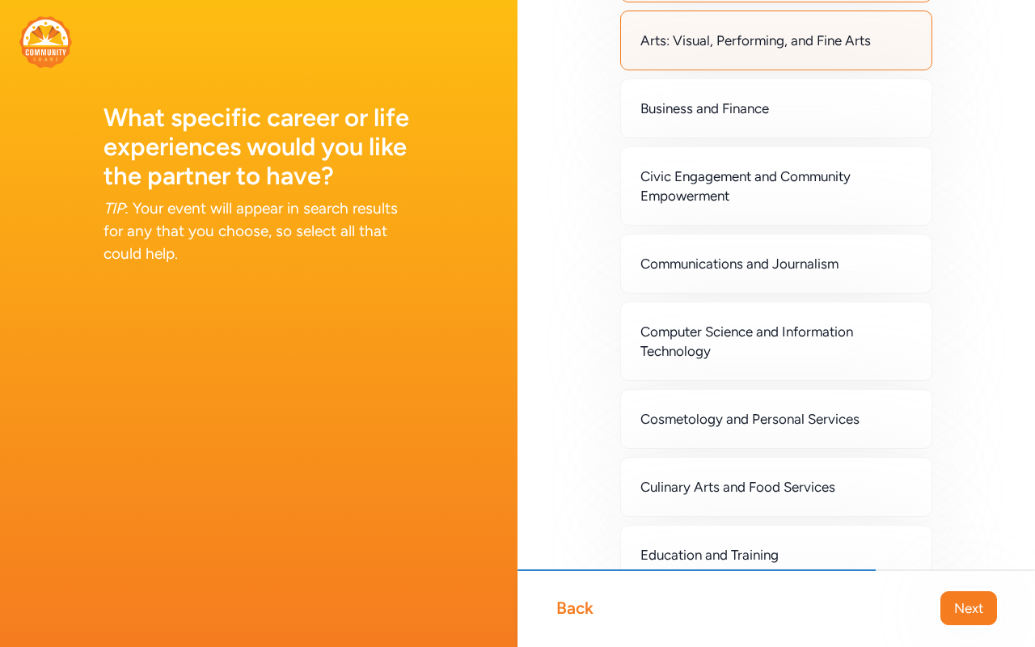
scroll to position [251, 0]
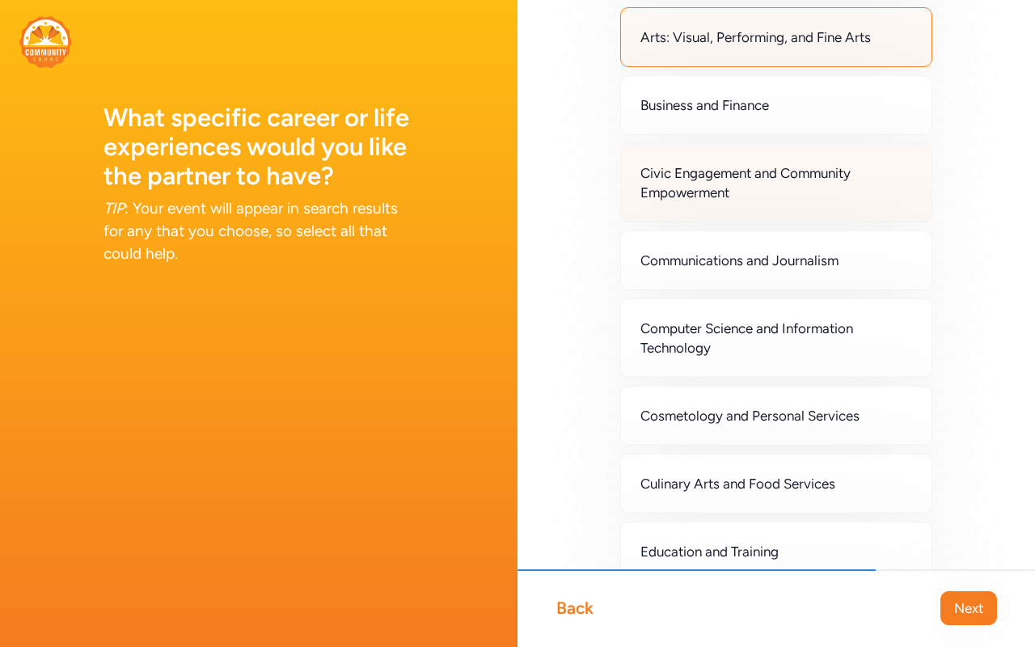
click at [713, 202] on span "Civic Engagement and Community Empowerment" at bounding box center [776, 182] width 272 height 39
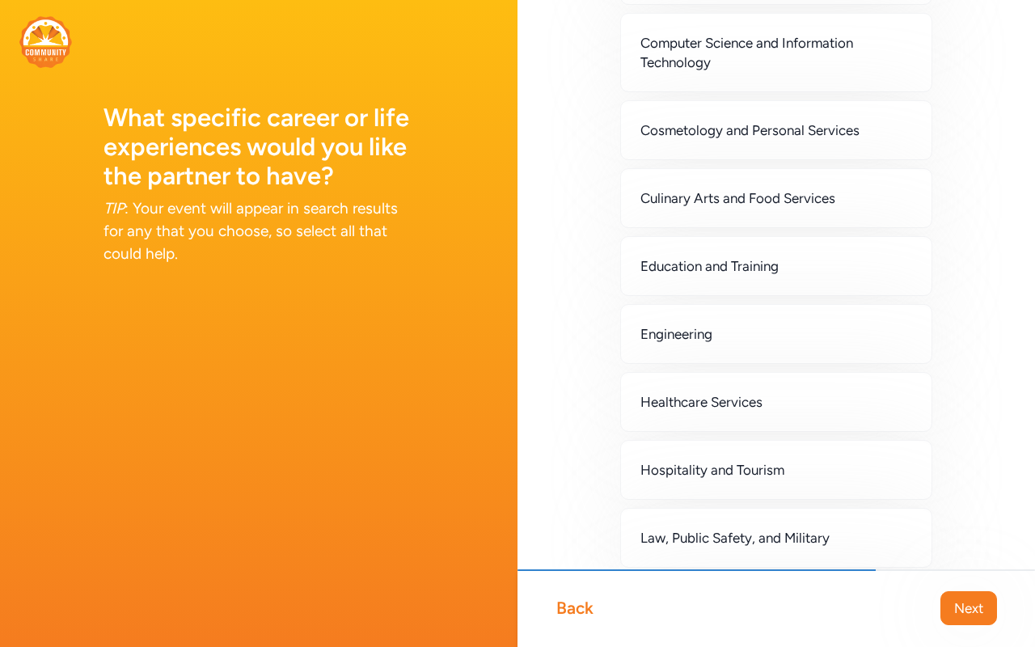
scroll to position [691, 0]
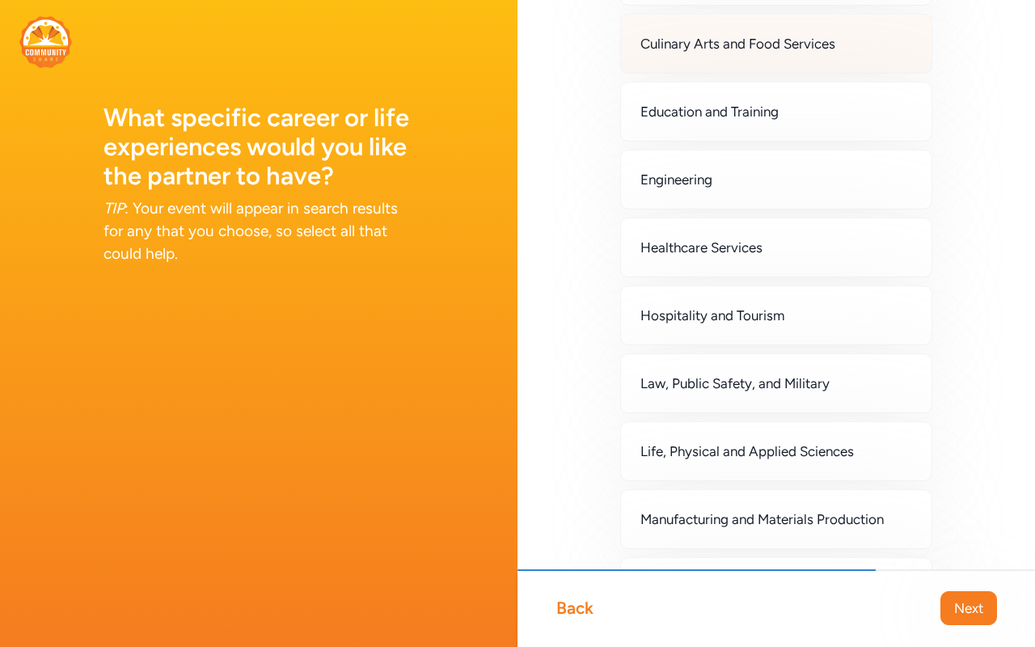
click at [693, 74] on div "Culinary Arts and Food Services" at bounding box center [776, 44] width 312 height 60
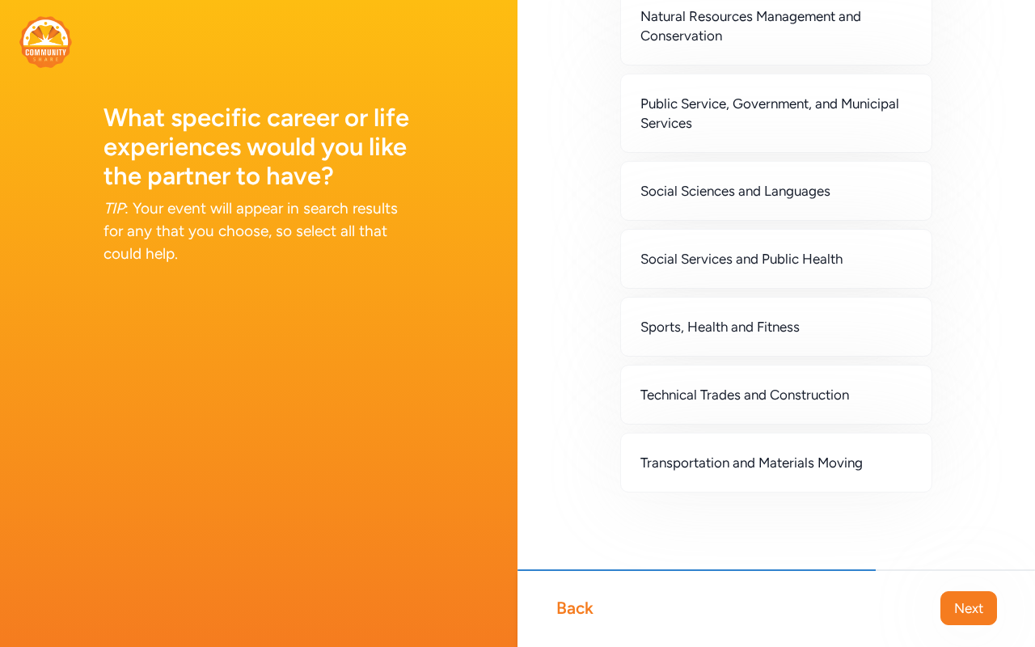
scroll to position [1634, 0]
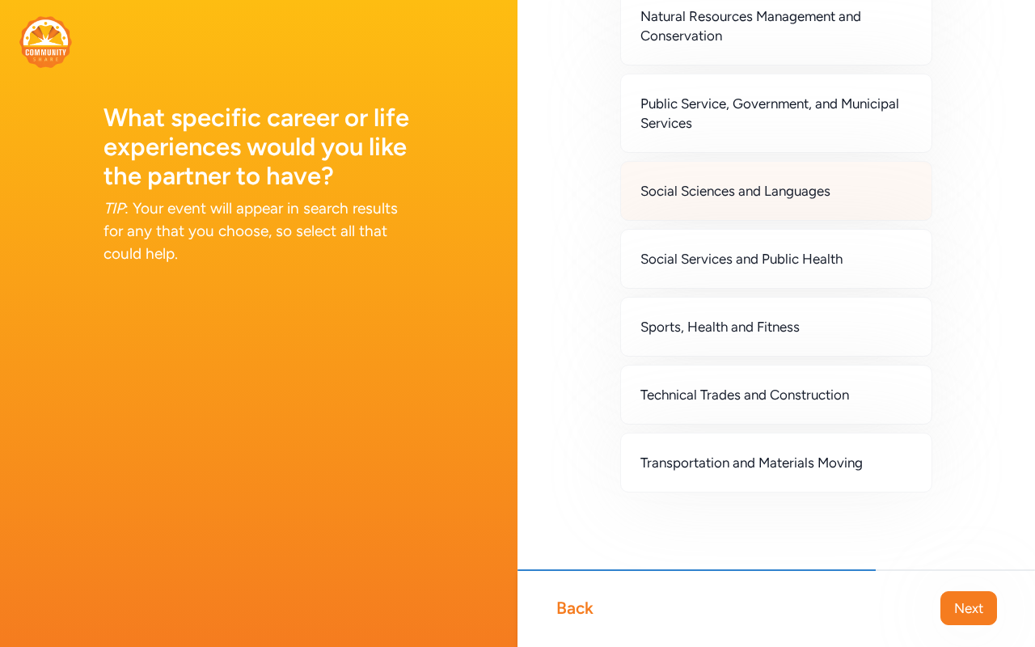
click at [701, 201] on span "Social Sciences and Languages" at bounding box center [735, 190] width 190 height 19
click at [713, 378] on button "Next" at bounding box center [968, 608] width 57 height 34
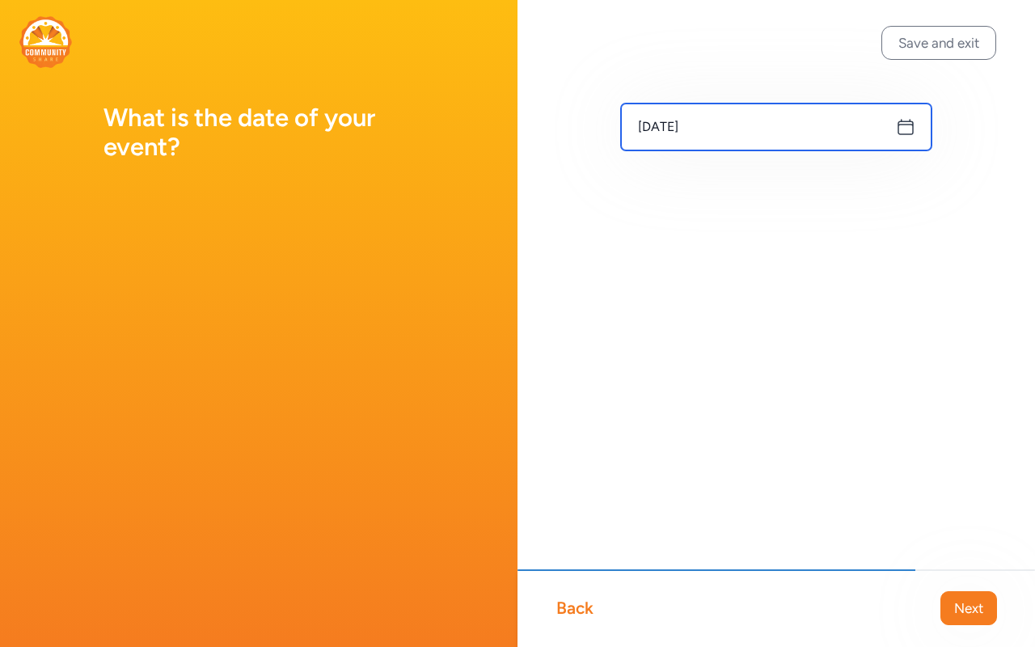
click at [713, 140] on input "[DATE]" at bounding box center [776, 127] width 311 height 47
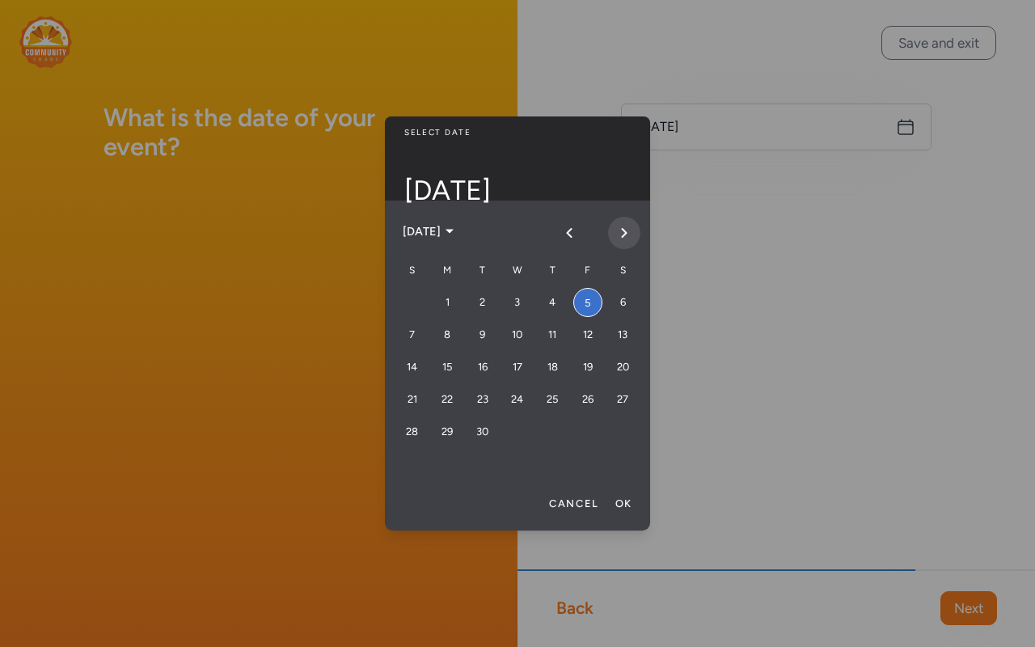
click at [608, 249] on button "Next month" at bounding box center [624, 233] width 32 height 32
click at [619, 239] on icon "Next month" at bounding box center [624, 232] width 13 height 13
click at [567, 349] on div "6" at bounding box center [552, 334] width 29 height 29
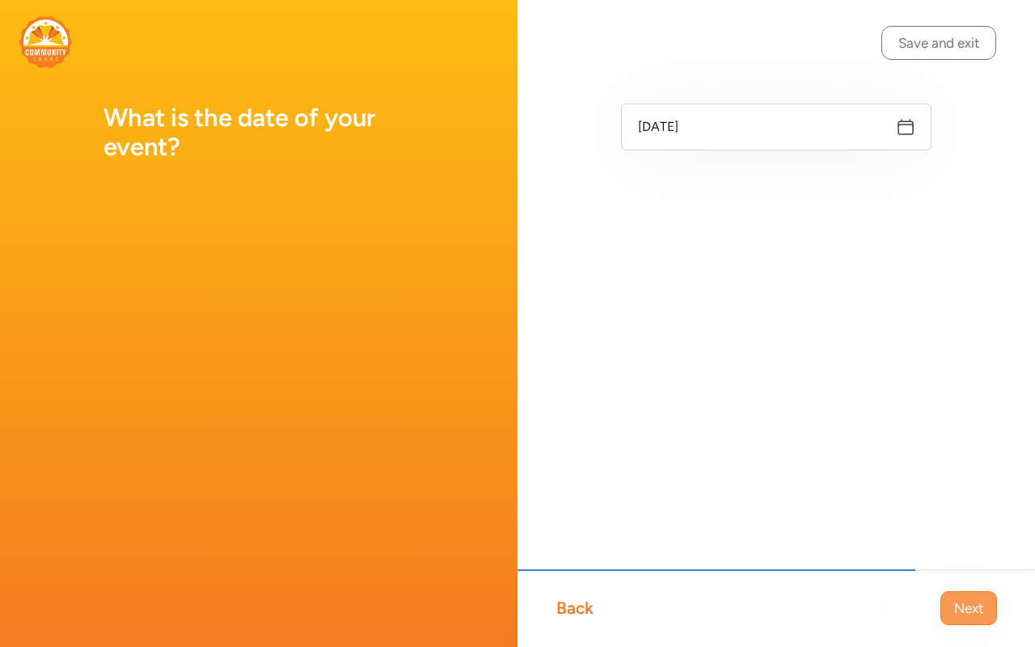
click at [713, 378] on span "Next" at bounding box center [968, 607] width 29 height 19
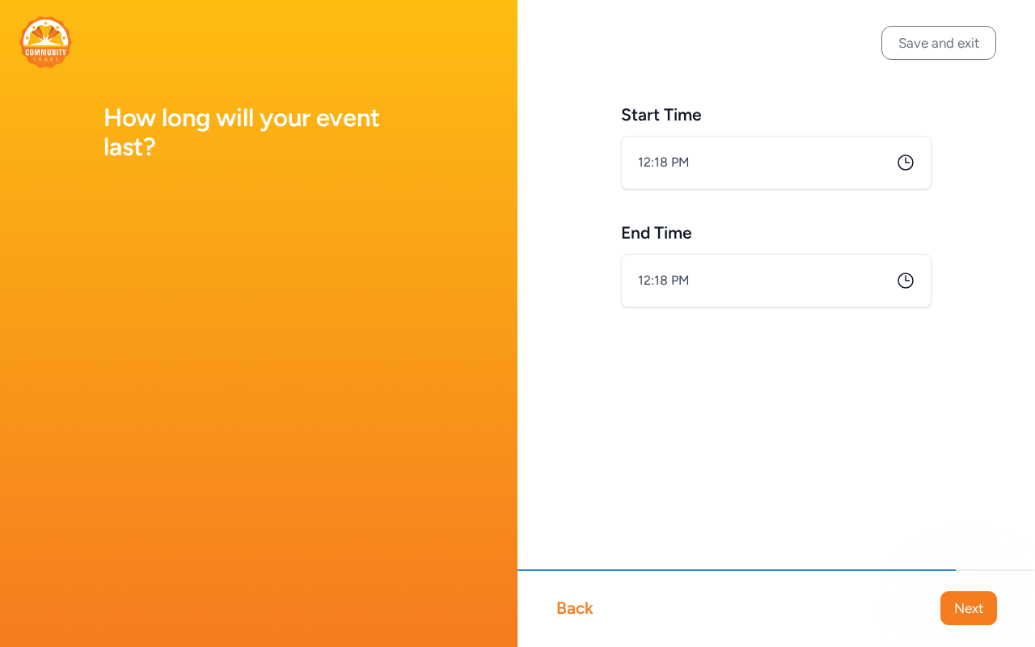
click at [713, 172] on icon at bounding box center [905, 162] width 19 height 19
click at [713, 189] on input "12:18 PM" at bounding box center [776, 162] width 311 height 53
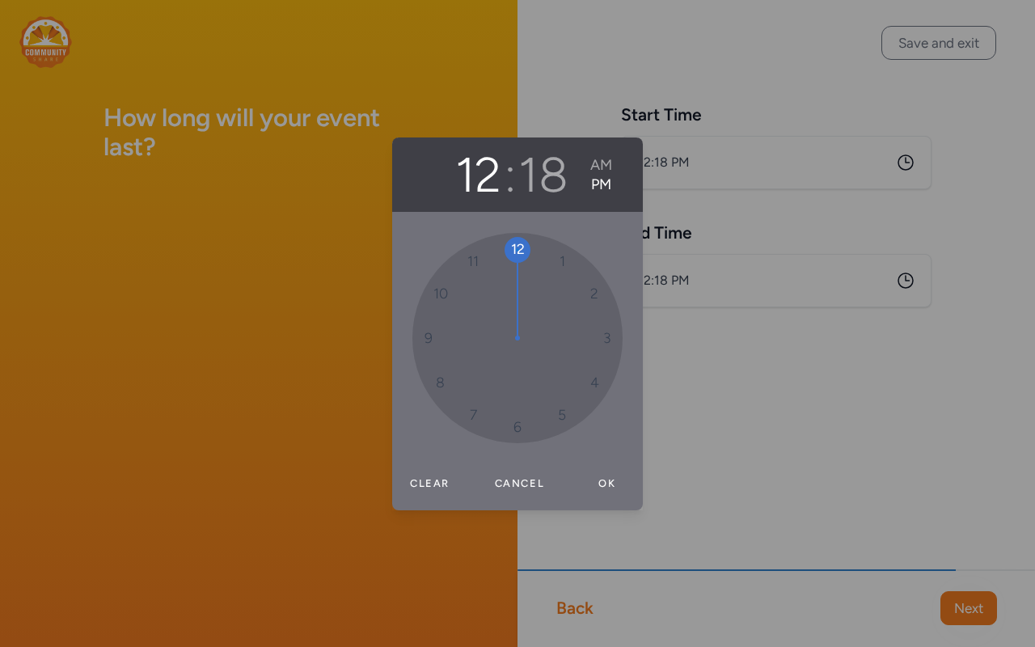
click at [713, 283] on div "12 : 18 AM PM 12 1 2 3 4 5 6 7 8 9 10 11 Clear Cancel Ok" at bounding box center [517, 323] width 1035 height 647
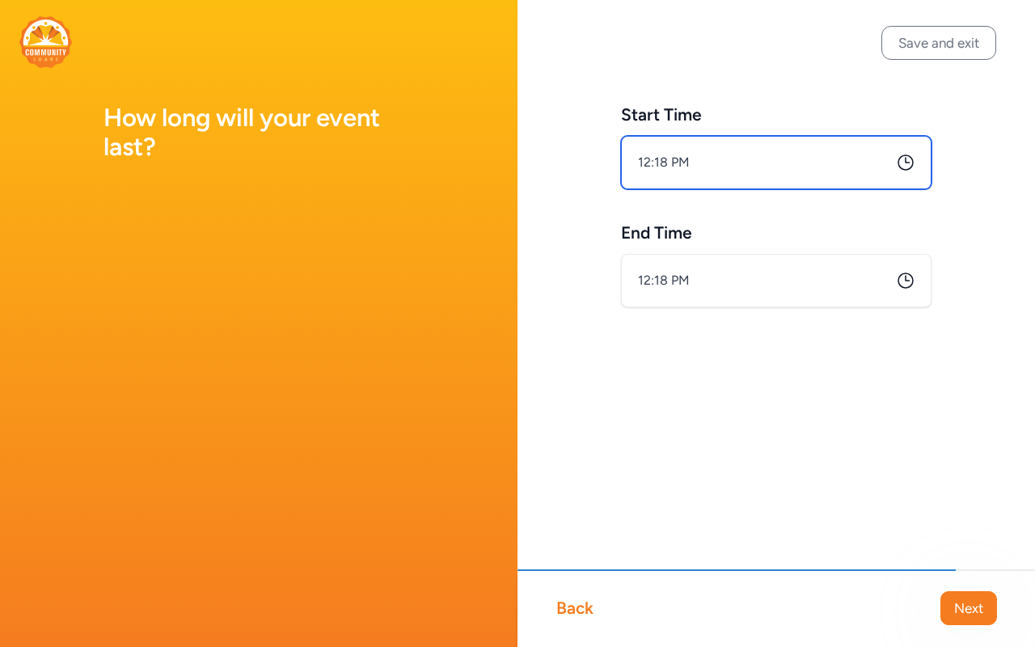
click at [713, 189] on input "12:18 PM" at bounding box center [776, 162] width 311 height 53
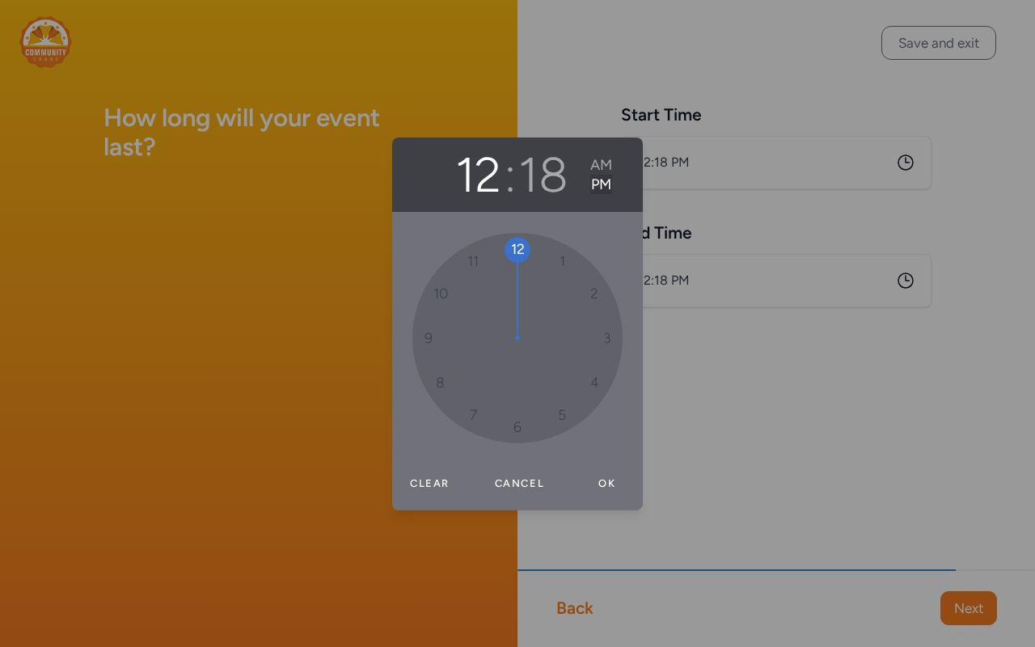
click at [610, 187] on button "PM" at bounding box center [601, 184] width 22 height 19
drag, startPoint x: 514, startPoint y: 264, endPoint x: 526, endPoint y: 419, distance: 155.7
drag, startPoint x: 594, startPoint y: 366, endPoint x: 514, endPoint y: 250, distance: 141.8
click at [713, 340] on div "06 : 00 AM PM 00 05 10 15 20 25 30 35 40 45 50 55 Clear Cancel Ok" at bounding box center [517, 323] width 1035 height 647
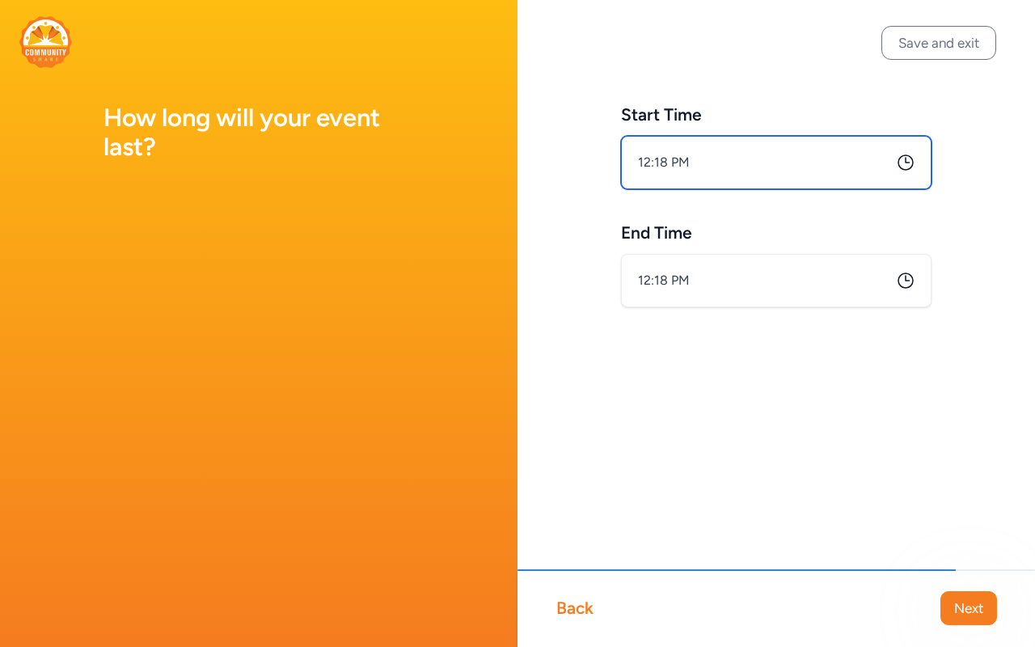
drag, startPoint x: 769, startPoint y: 199, endPoint x: 564, endPoint y: 199, distance: 205.4
click at [564, 199] on div "Start Time 12:18 PM End Time 12:18 PM" at bounding box center [777, 231] width 518 height 463
click at [713, 172] on icon at bounding box center [905, 162] width 19 height 19
click at [713, 189] on input "12:18 PM" at bounding box center [776, 162] width 311 height 53
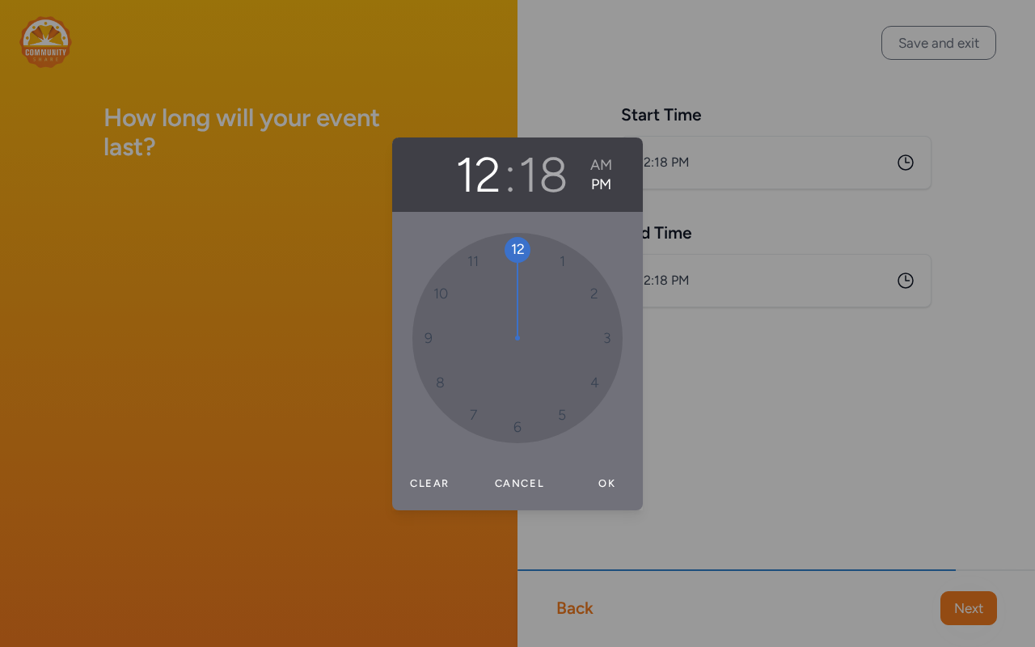
click at [713, 194] on div "12 : 18 AM PM 12 1 2 3 4 5 6 7 8 9 10 11 Clear Cancel Ok" at bounding box center [517, 323] width 1035 height 647
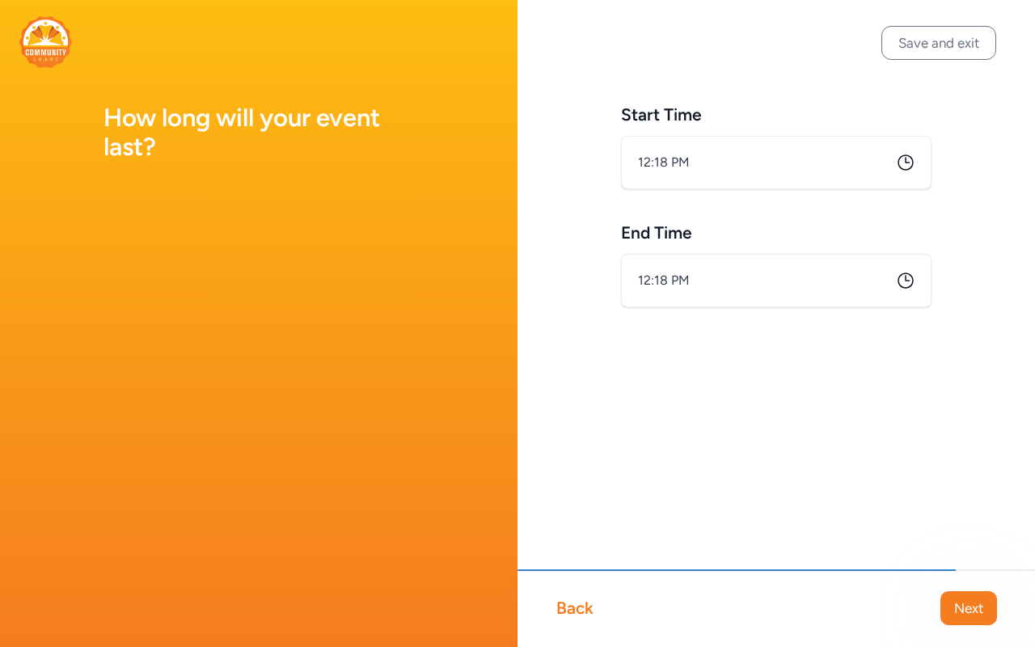
click at [713, 170] on icon at bounding box center [905, 162] width 15 height 15
click at [713, 172] on icon at bounding box center [905, 162] width 19 height 19
click at [713, 189] on input "12:18 PM" at bounding box center [776, 162] width 311 height 53
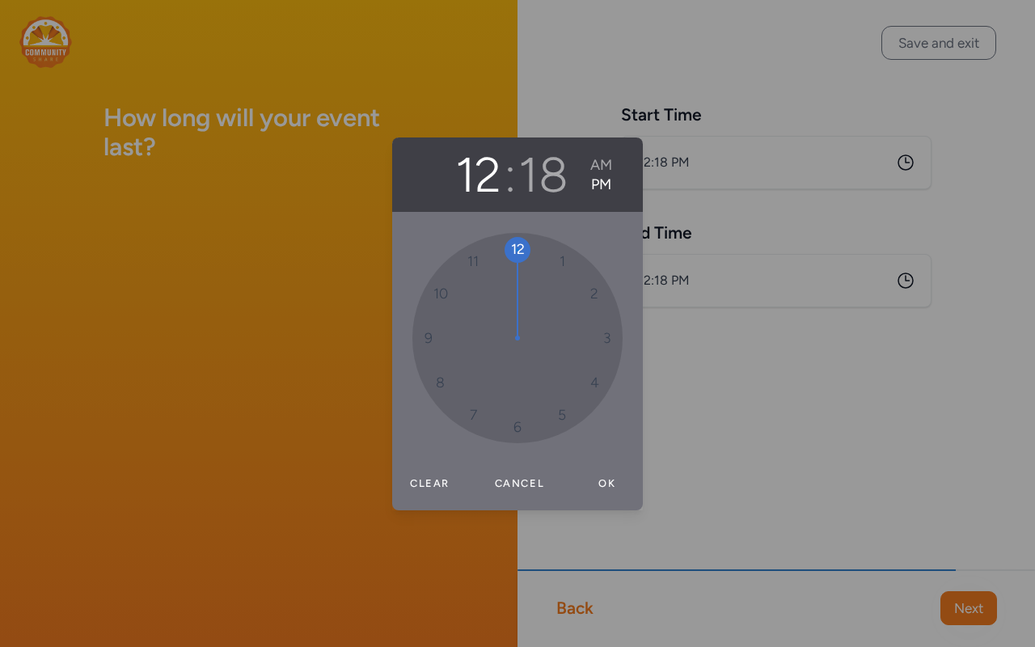
click at [713, 213] on div "12 : 18 AM PM 12 1 2 3 4 5 6 7 8 9 10 11 Clear Cancel Ok" at bounding box center [517, 323] width 1035 height 647
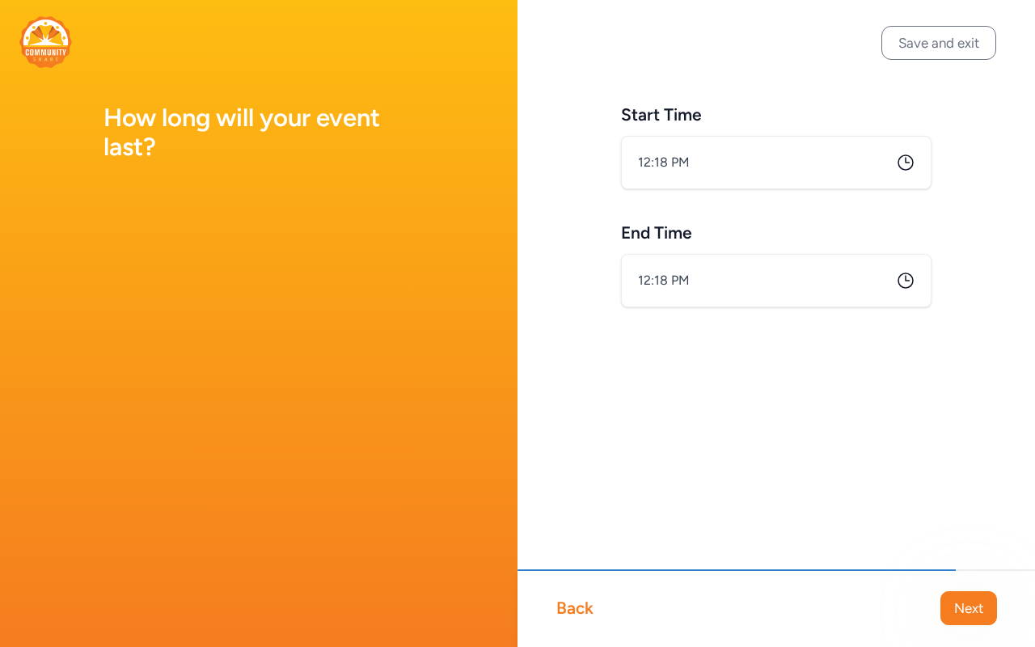
click at [713, 172] on icon at bounding box center [905, 162] width 19 height 19
click at [713, 189] on input "12:18 PM" at bounding box center [776, 162] width 311 height 53
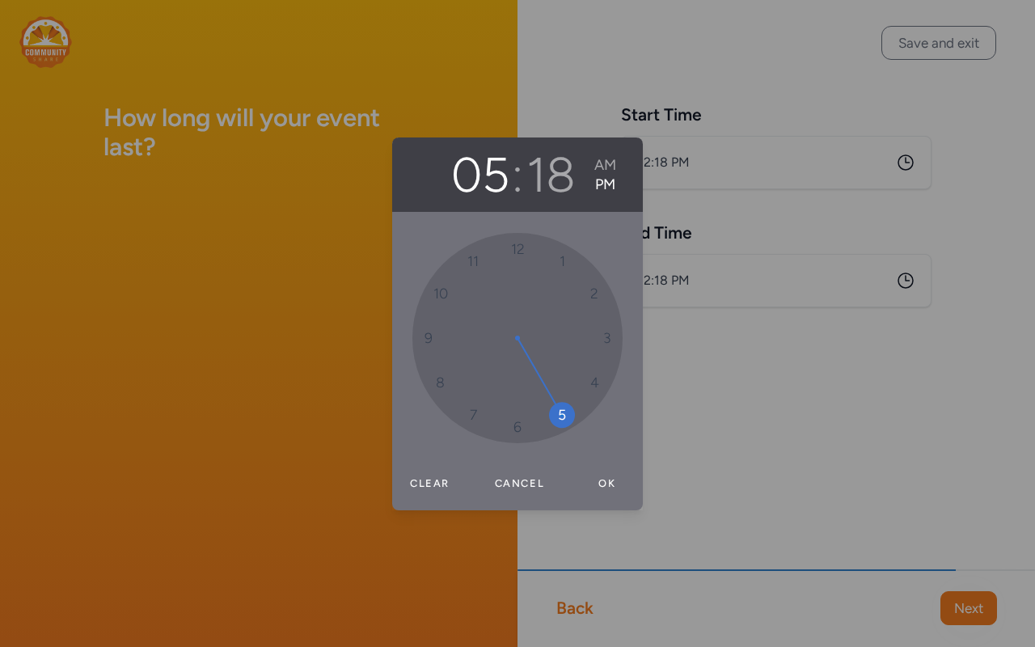
drag, startPoint x: 525, startPoint y: 259, endPoint x: 554, endPoint y: 426, distance: 169.9
drag, startPoint x: 604, startPoint y: 368, endPoint x: 520, endPoint y: 256, distance: 140.4
click at [491, 186] on button "05" at bounding box center [475, 175] width 57 height 58
drag, startPoint x: 562, startPoint y: 424, endPoint x: 589, endPoint y: 393, distance: 40.7
drag, startPoint x: 517, startPoint y: 247, endPoint x: 509, endPoint y: 425, distance: 178.1
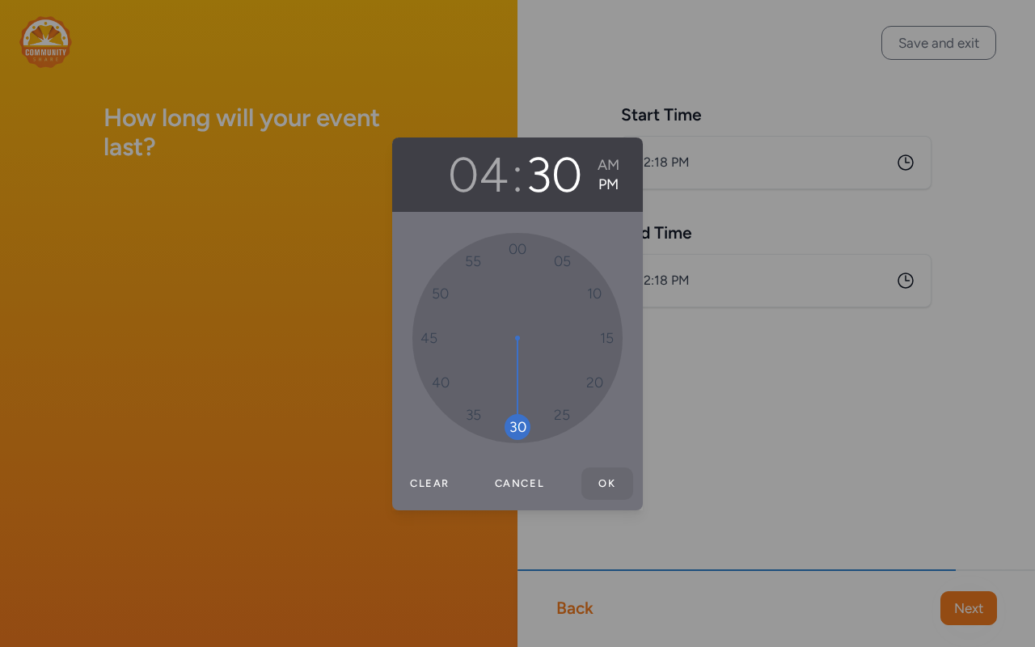
click at [604, 378] on button "Ok" at bounding box center [607, 483] width 52 height 32
type input "4:30 PM"
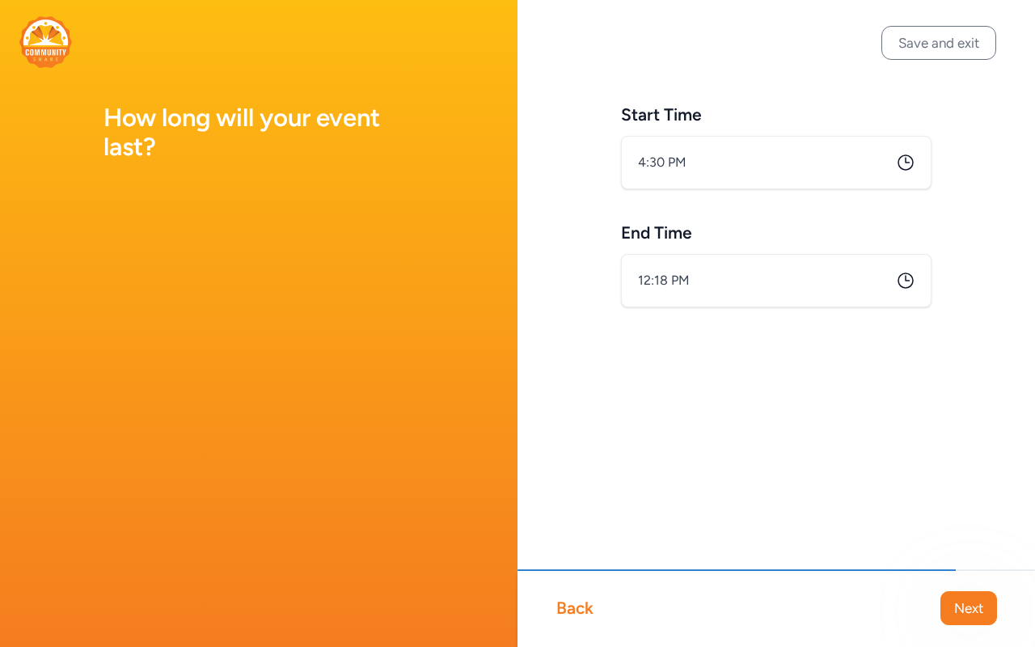
click at [713, 290] on icon at bounding box center [905, 280] width 19 height 19
click at [713, 307] on input "12:18 PM" at bounding box center [776, 280] width 311 height 53
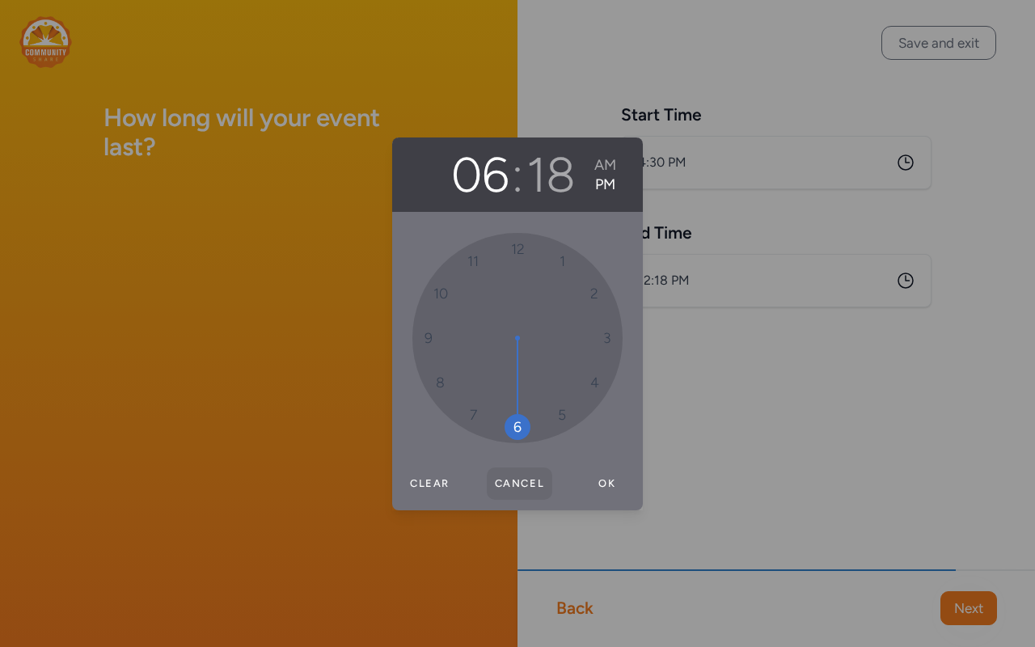
drag, startPoint x: 521, startPoint y: 253, endPoint x: 535, endPoint y: 473, distance: 220.4
click at [536, 378] on div "06 : 18 AM PM 12 1 2 3 4 5 6 7 8 9 10 11 Clear Cancel Ok" at bounding box center [517, 323] width 251 height 373
click at [576, 182] on button "18" at bounding box center [550, 175] width 49 height 58
drag, startPoint x: 595, startPoint y: 366, endPoint x: 522, endPoint y: 426, distance: 94.7
click at [602, 378] on button "Ok" at bounding box center [607, 483] width 52 height 32
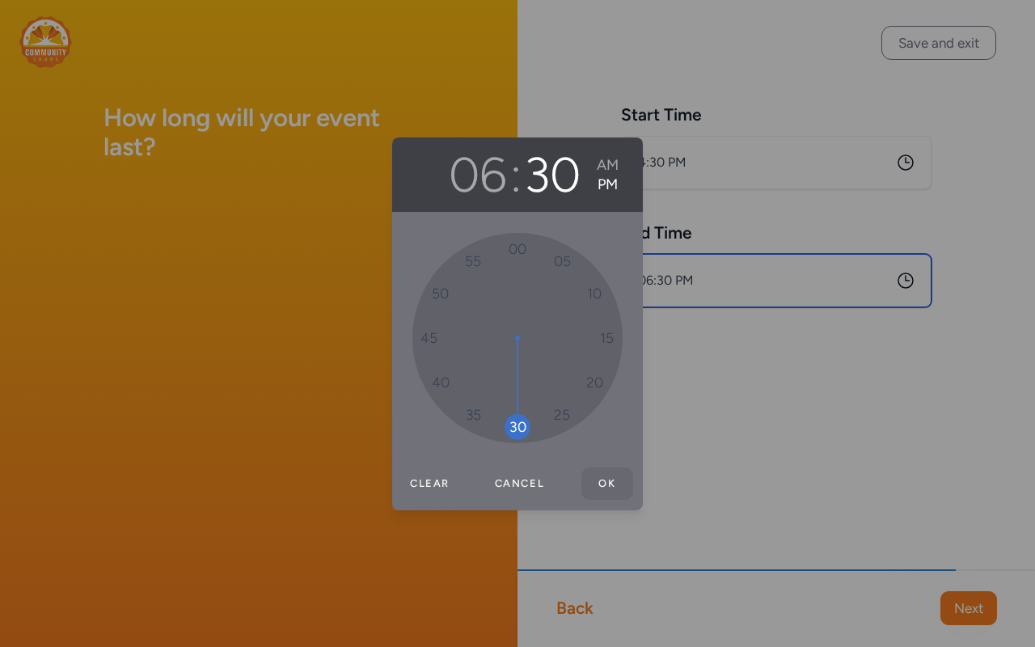
type input "6:30 PM"
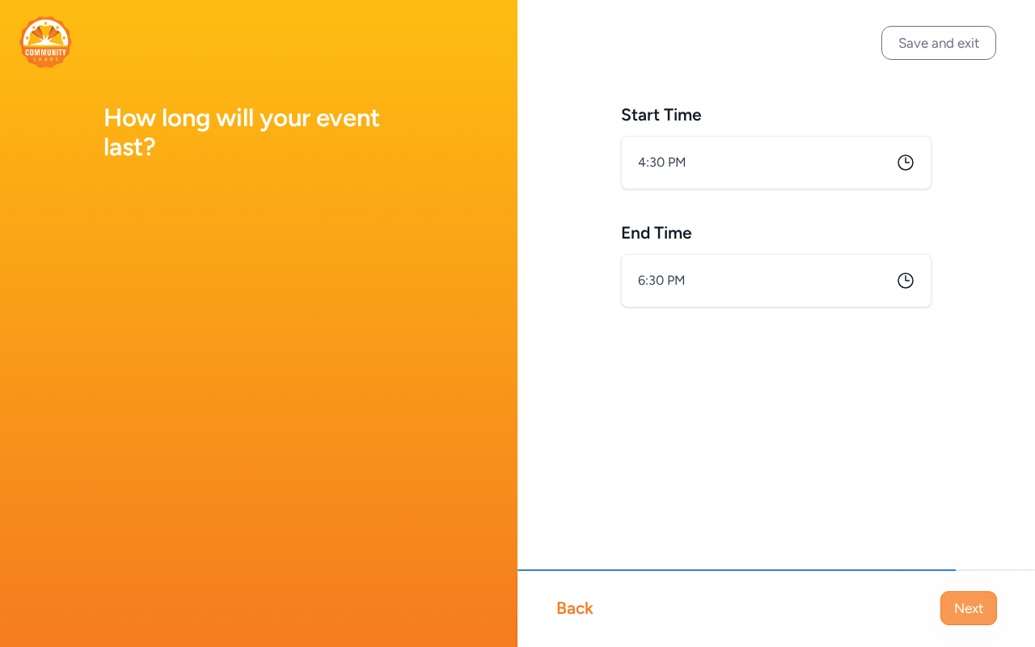
click at [713, 378] on span "Next" at bounding box center [968, 607] width 29 height 19
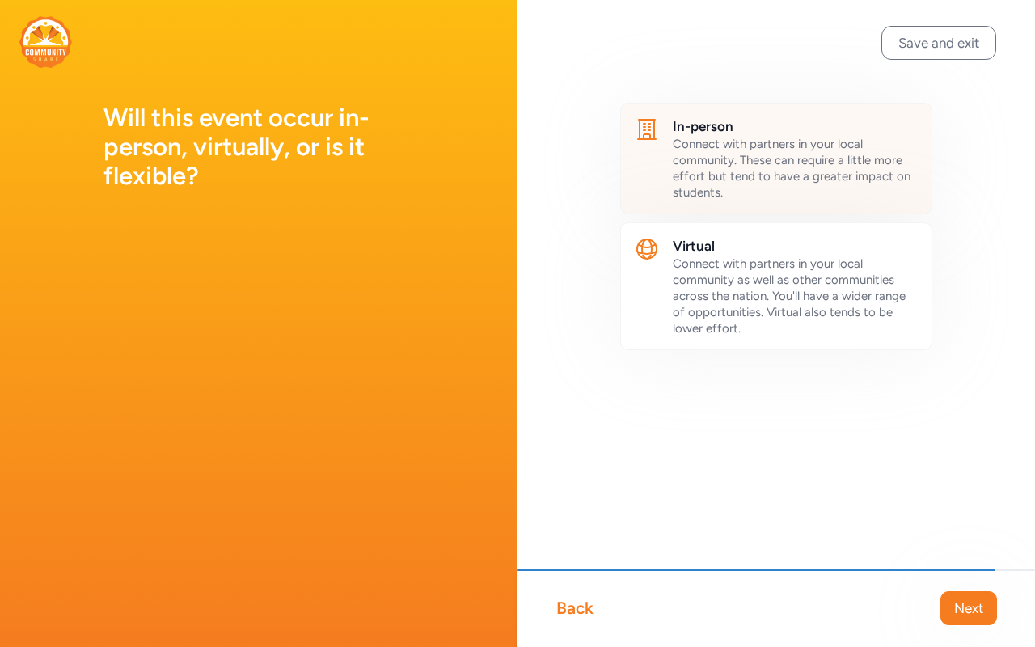
click at [713, 201] on div "Connect with partners in your local community. These can require a little more …" at bounding box center [796, 168] width 246 height 65
click at [713, 378] on span "Next" at bounding box center [968, 607] width 29 height 19
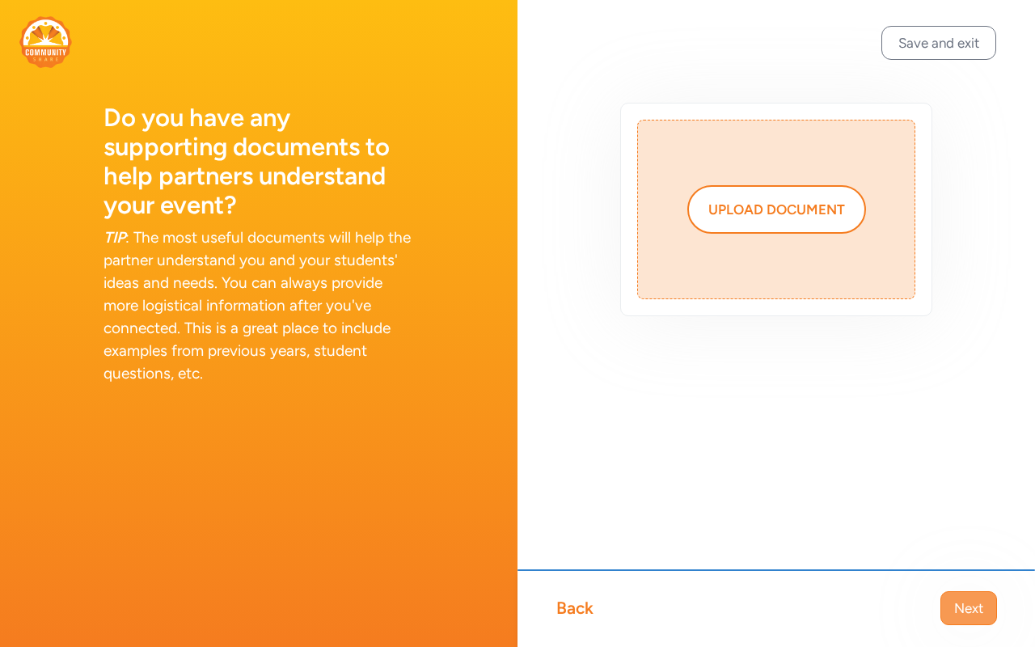
click at [713, 378] on button "Next" at bounding box center [968, 608] width 57 height 34
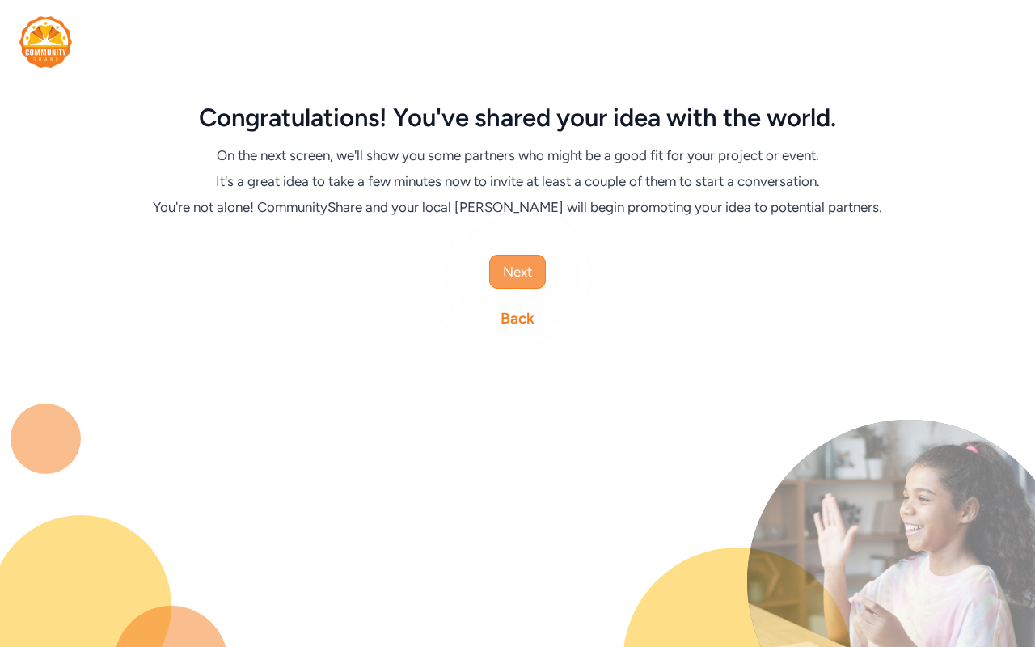
click at [529, 281] on span "Next" at bounding box center [517, 271] width 29 height 19
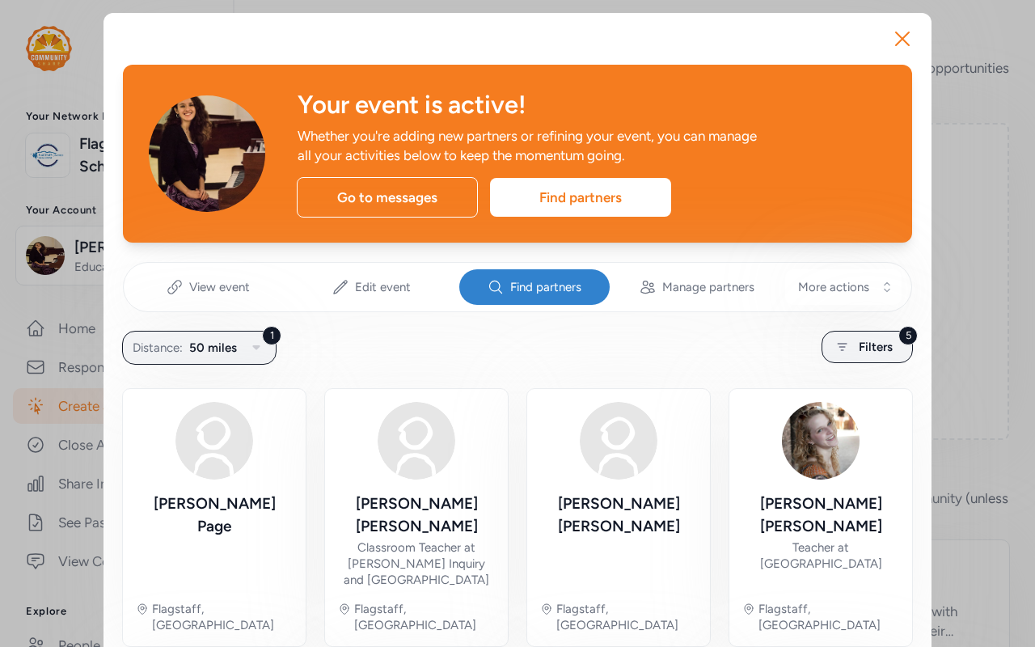
click at [573, 165] on div "Whether you're adding new partners or refining your event, you can manage all y…" at bounding box center [531, 145] width 466 height 39
click at [671, 217] on div "Find partners" at bounding box center [580, 197] width 181 height 39
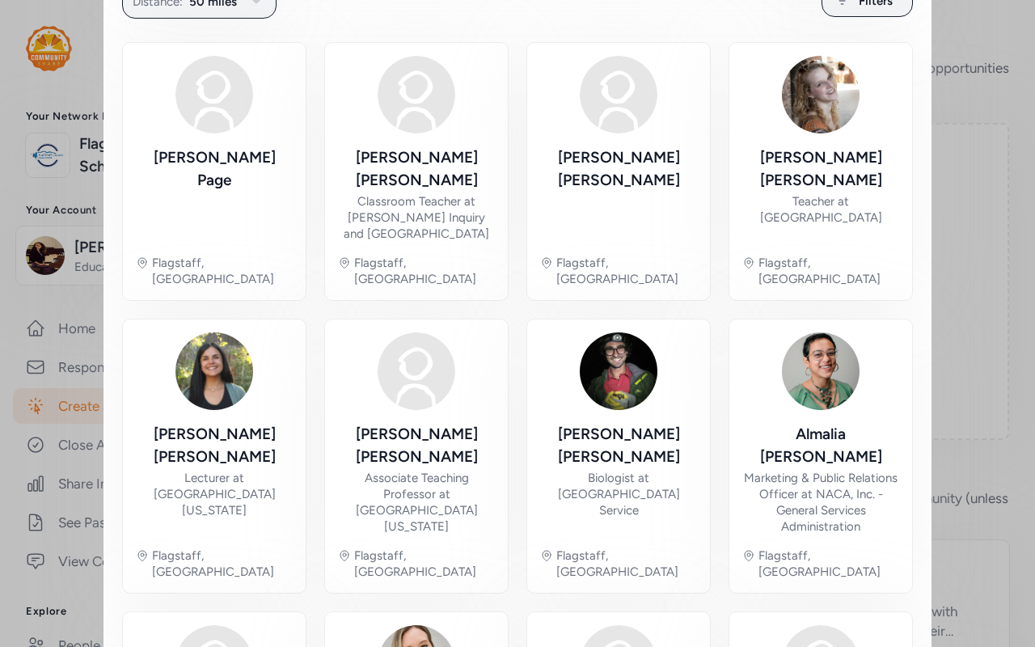
scroll to position [226, 0]
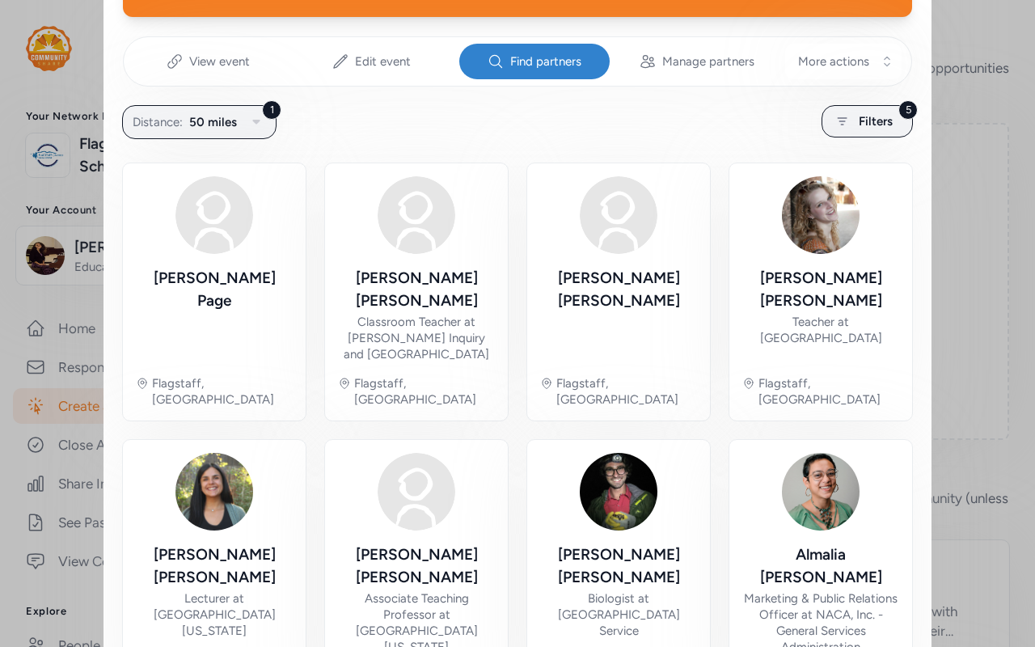
click at [713, 326] on div "Close Your event is active! Whether you're adding new partners or refining your…" at bounding box center [517, 588] width 1035 height 1629
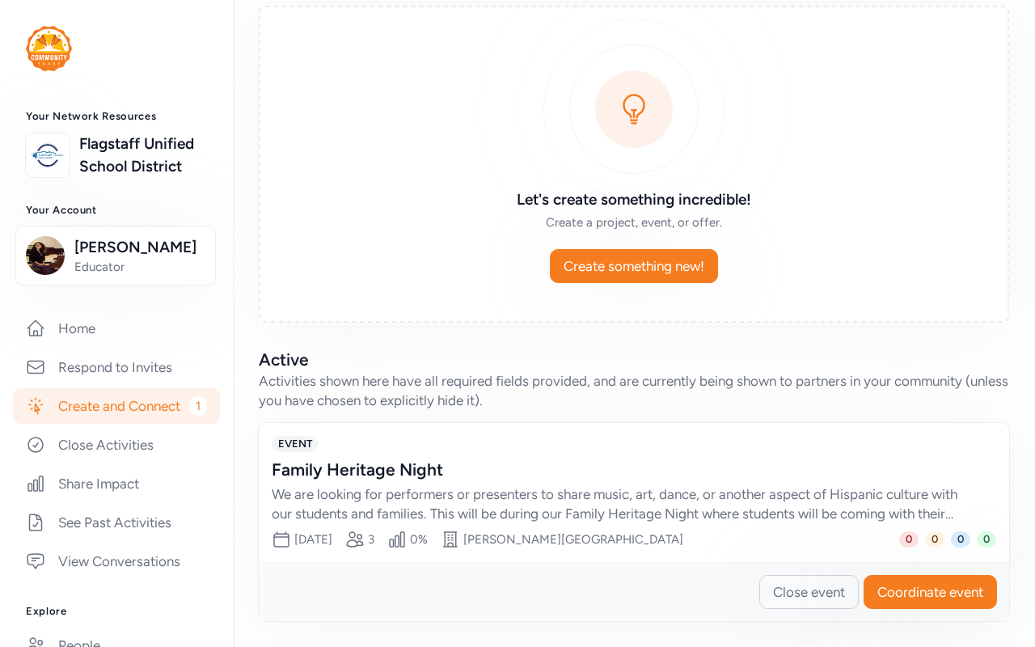
scroll to position [250, 0]
drag, startPoint x: 892, startPoint y: 578, endPoint x: 901, endPoint y: 504, distance: 74.9
click at [713, 378] on div "EVENT Family Heritage Night We are looking for performers or presenters to shar…" at bounding box center [634, 522] width 752 height 200
click at [631, 378] on div "Family Heritage Night" at bounding box center [618, 470] width 692 height 23
click at [713, 378] on span "Coordinate event" at bounding box center [930, 591] width 106 height 19
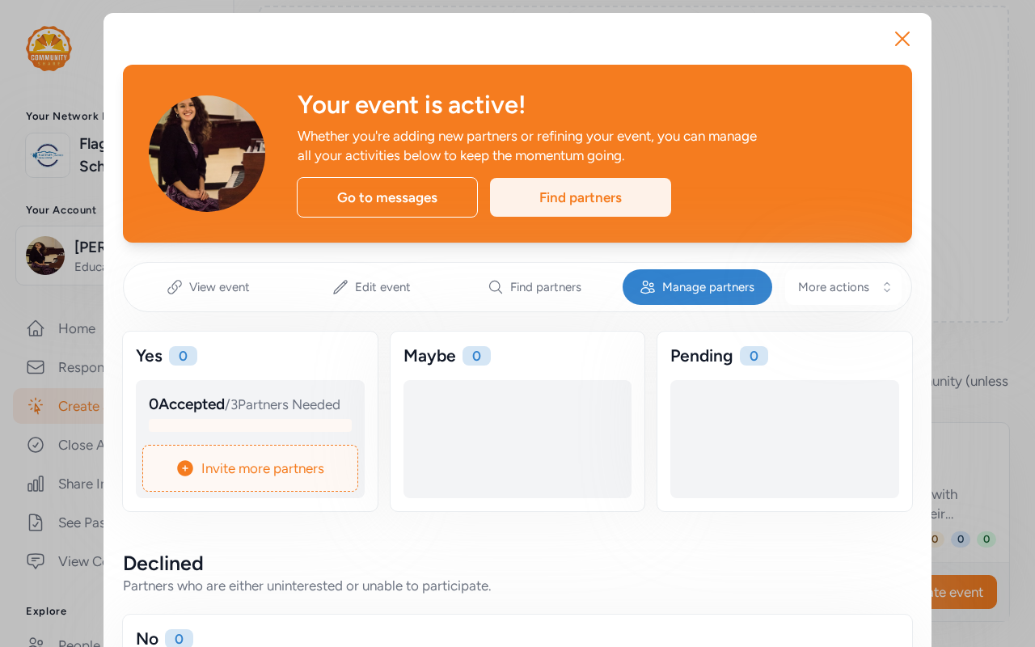
click at [671, 217] on div "Find partners" at bounding box center [580, 197] width 181 height 39
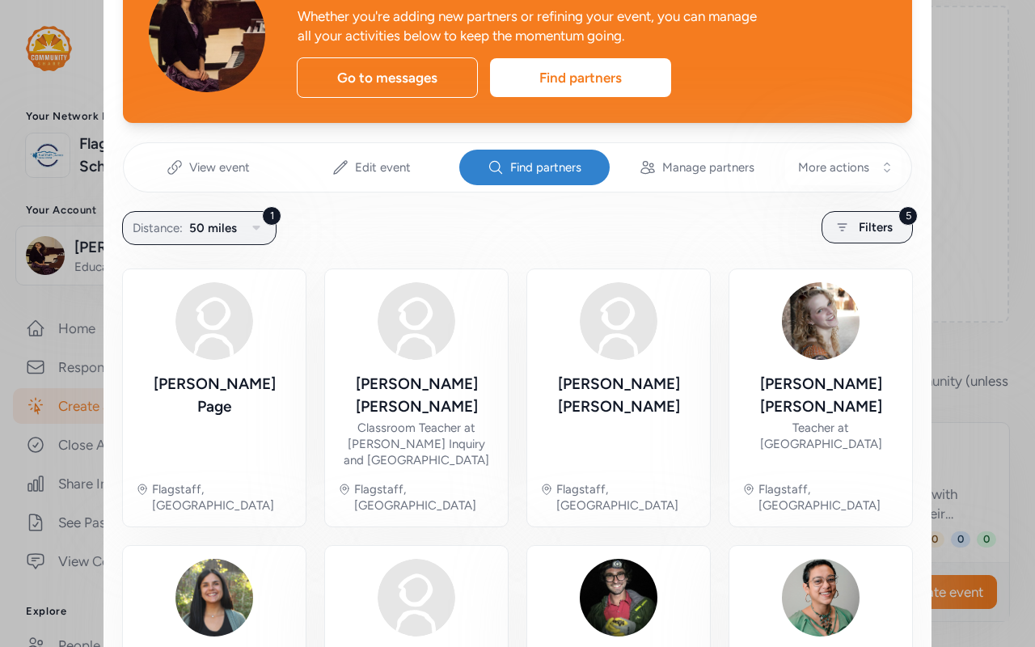
scroll to position [131, 0]
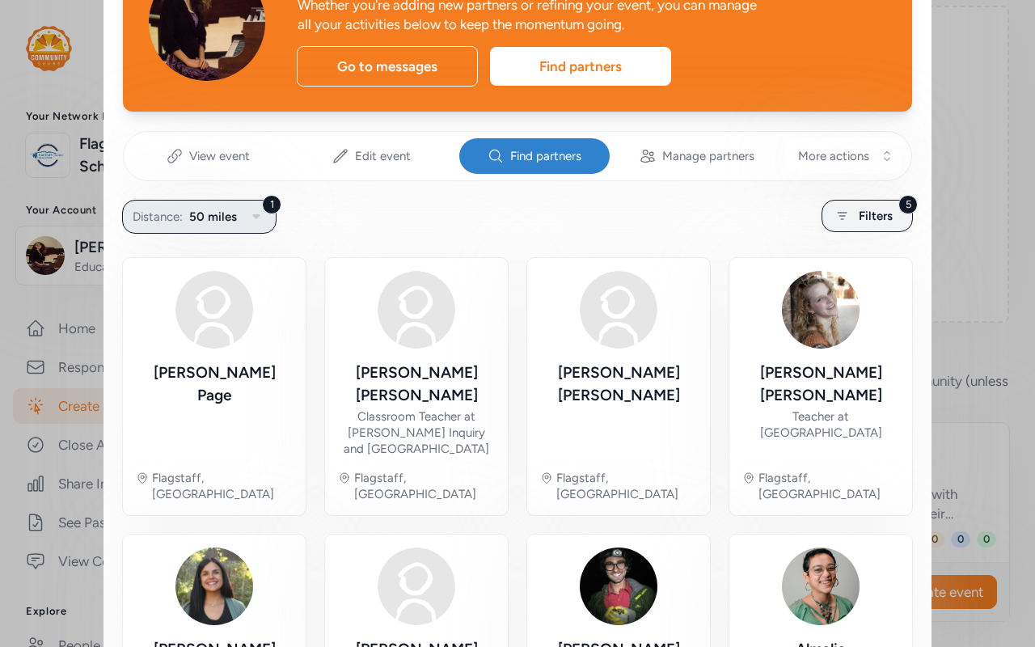
click at [237, 226] on span "50 miles" at bounding box center [213, 216] width 48 height 19
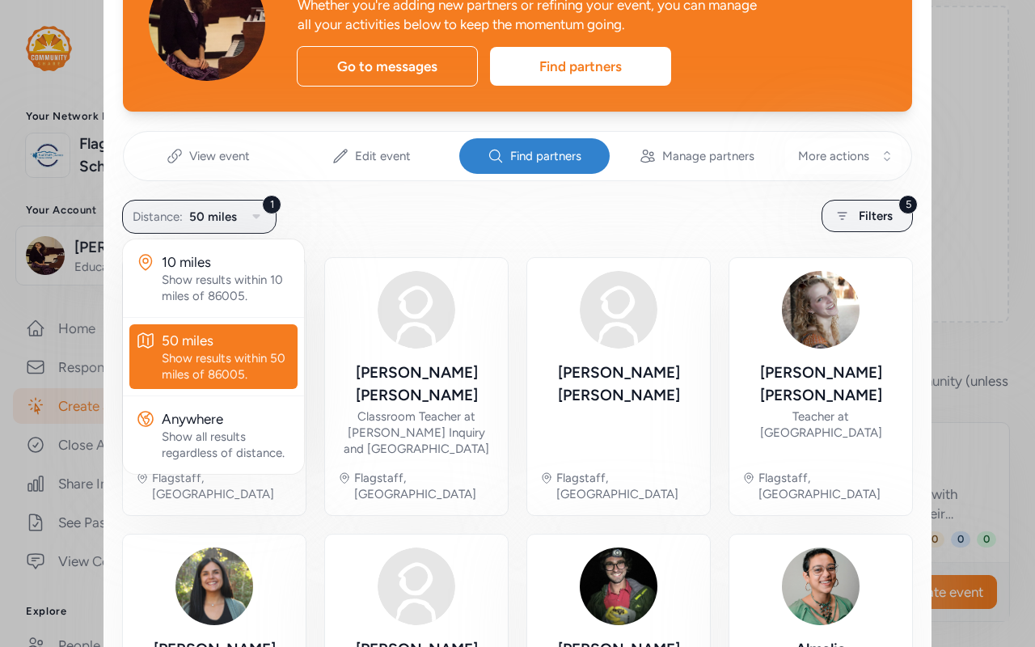
click at [425, 232] on div "1 Distance: 50 miles 10 miles Show results within 10 miles of 86005. 50 miles S…" at bounding box center [517, 217] width 789 height 32
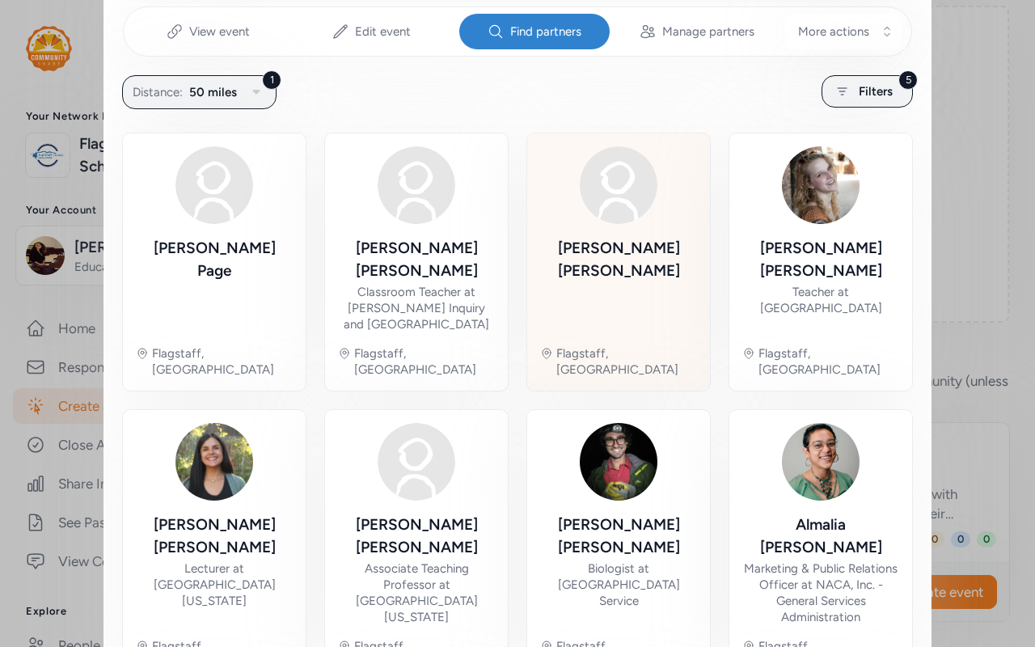
scroll to position [273, 0]
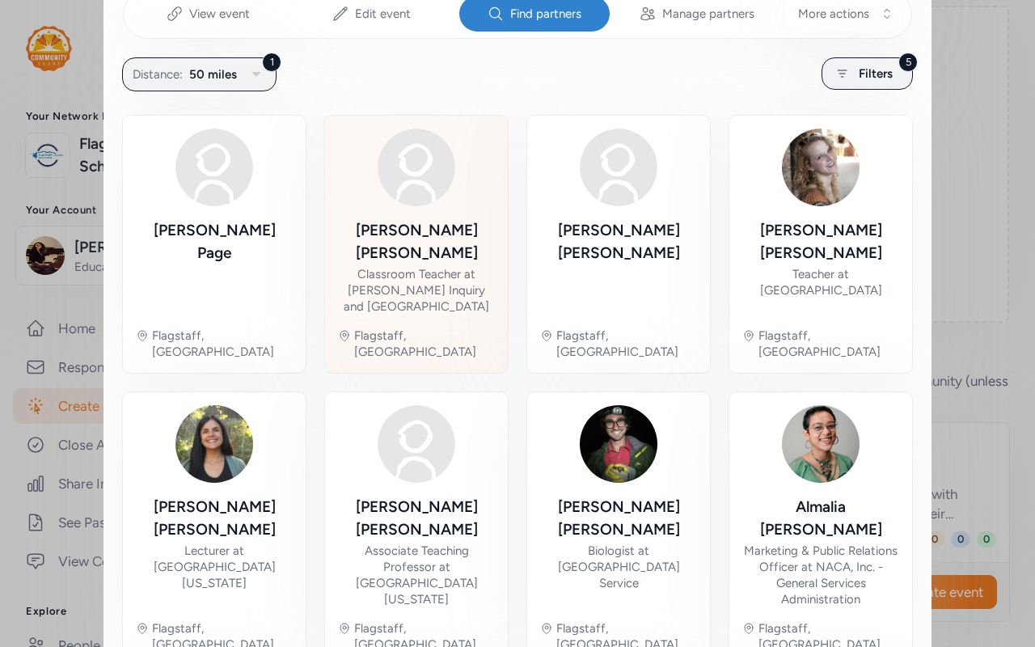
click at [398, 206] on img at bounding box center [417, 168] width 78 height 78
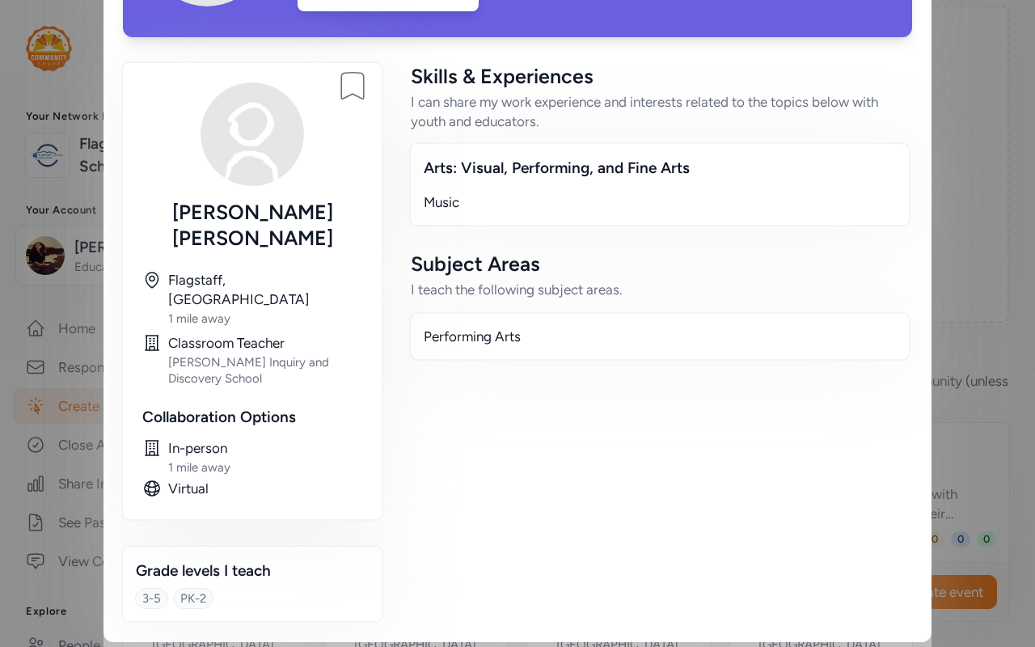
scroll to position [287, 0]
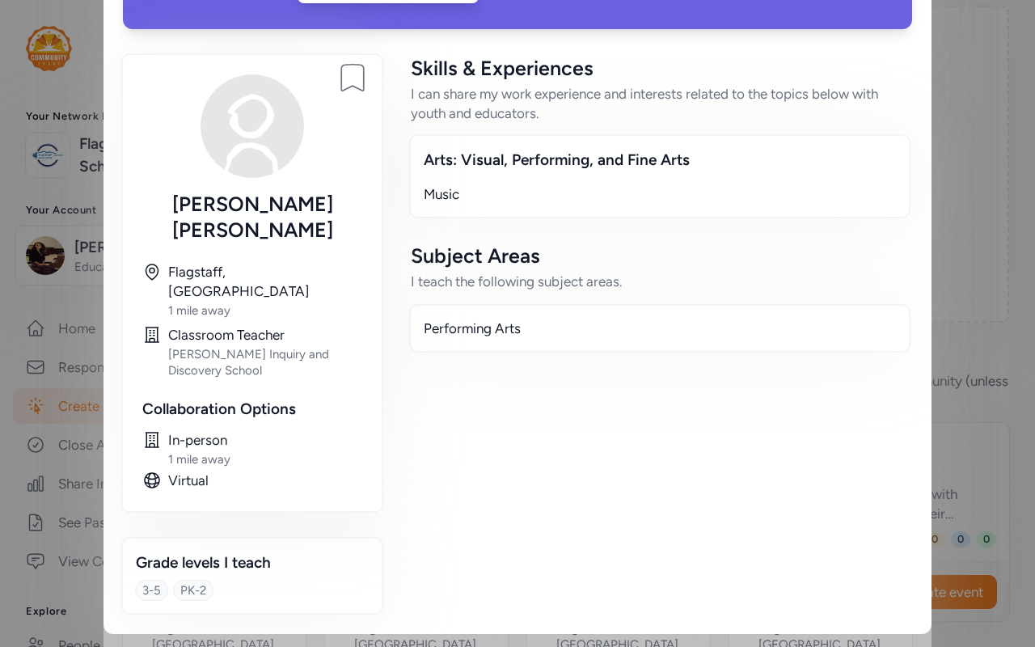
click at [677, 271] on div "Subject Areas I teach the following subject areas." at bounding box center [660, 267] width 498 height 49
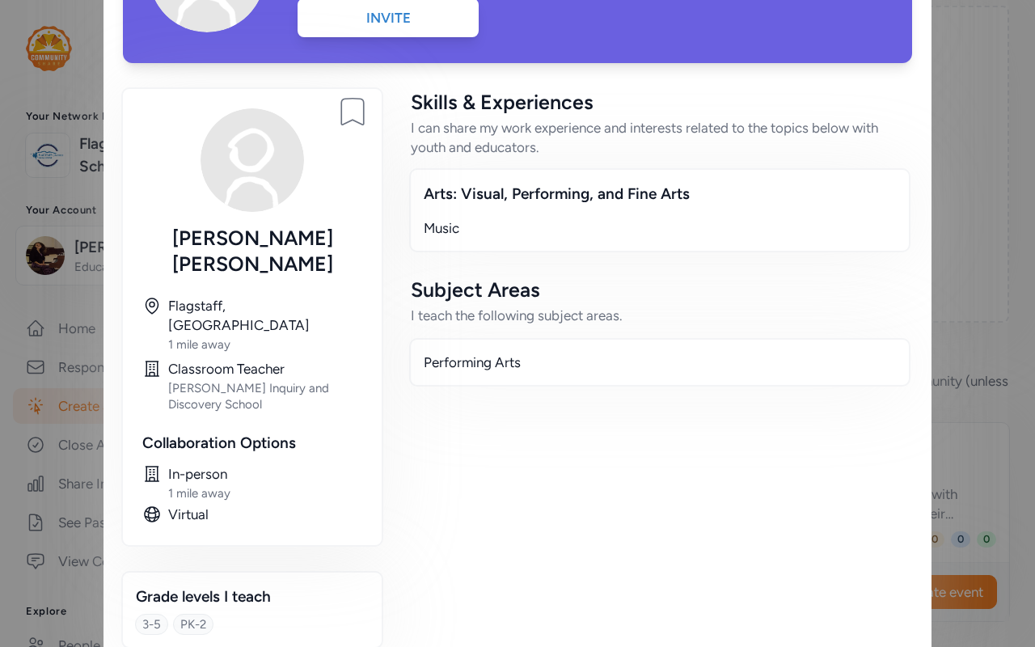
drag, startPoint x: 614, startPoint y: 256, endPoint x: 729, endPoint y: 243, distance: 116.3
click at [713, 243] on div "Arts: Visual, Performing, and Fine Arts Music" at bounding box center [659, 210] width 501 height 84
click at [607, 157] on div "I can share my work experience and interests related to the topics below with y…" at bounding box center [660, 137] width 498 height 39
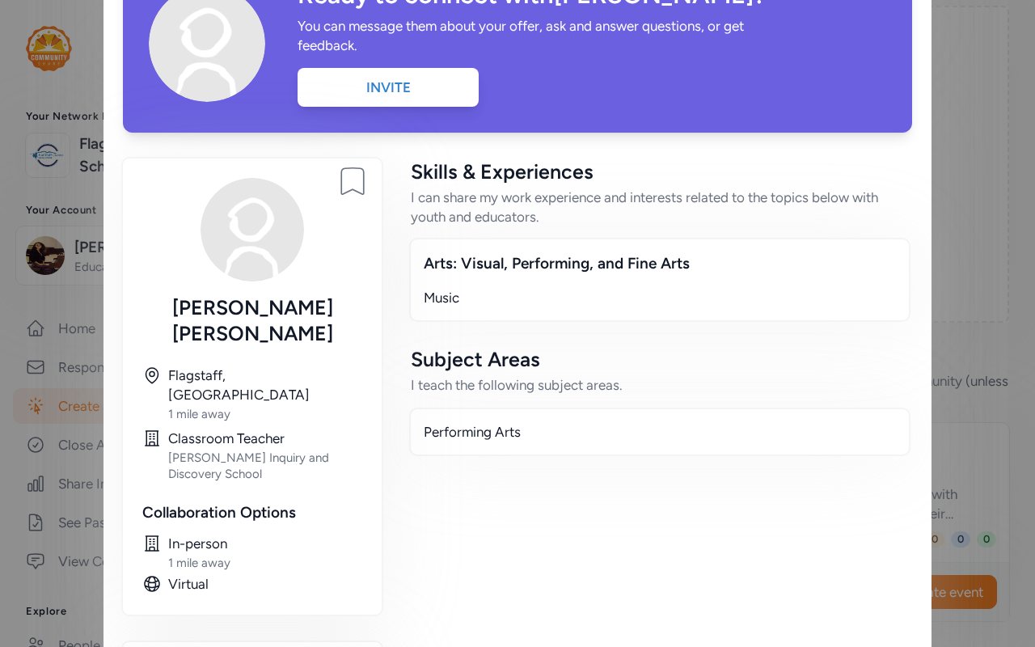
scroll to position [104, 0]
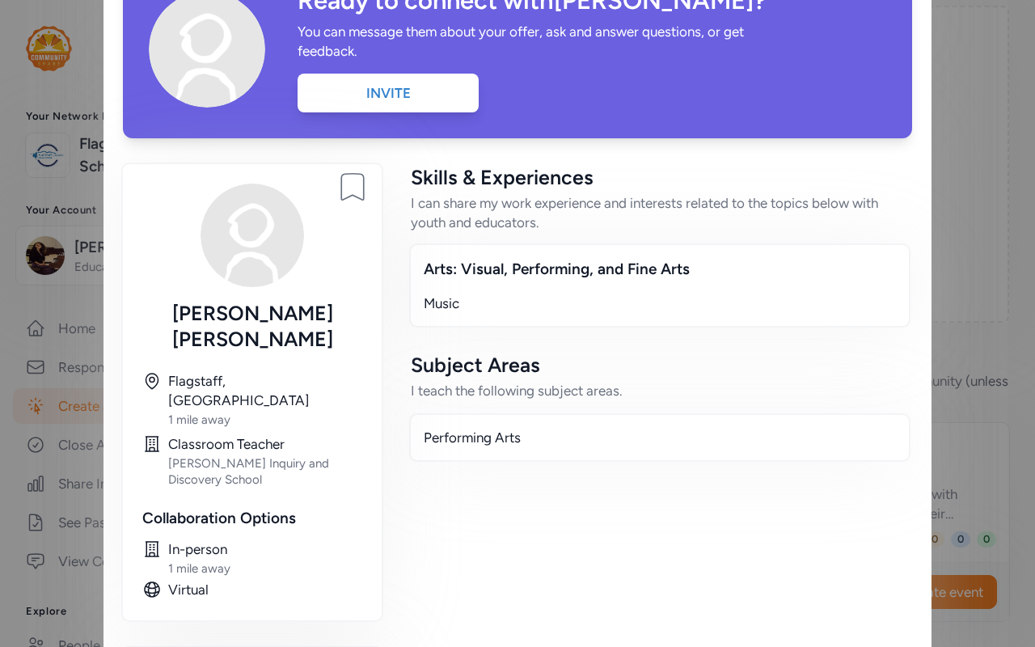
click at [713, 176] on div "Close Ready to connect with [PERSON_NAME] ? You can message them about your off…" at bounding box center [517, 326] width 1035 height 860
